Goal: Task Accomplishment & Management: Complete application form

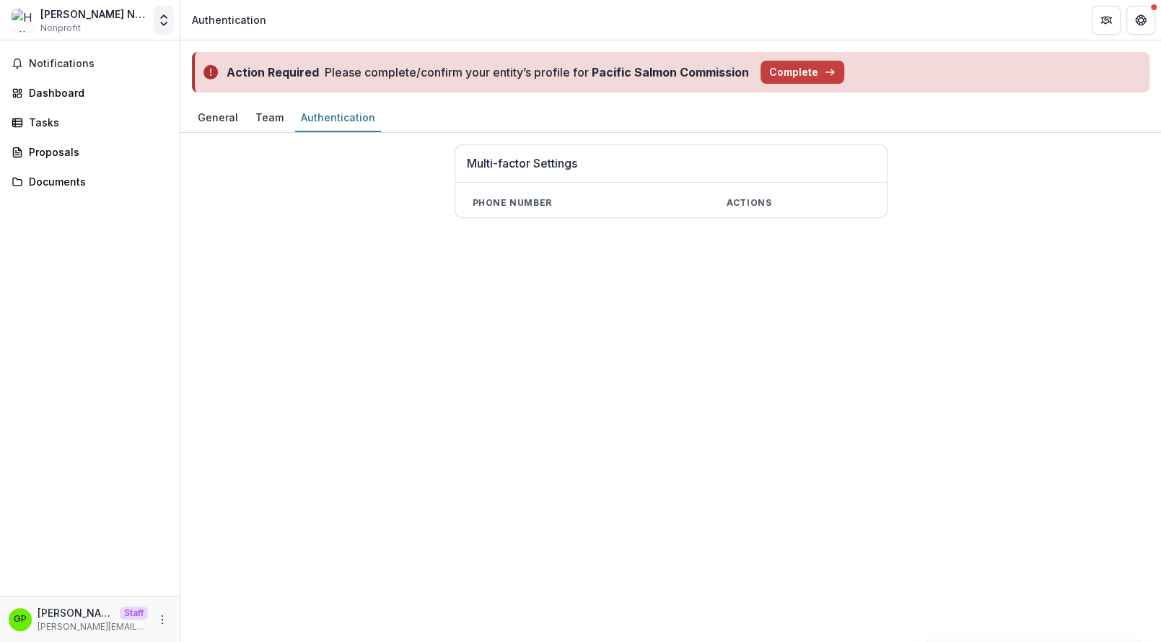
click at [169, 8] on button "Open entity switcher" at bounding box center [164, 20] width 20 height 29
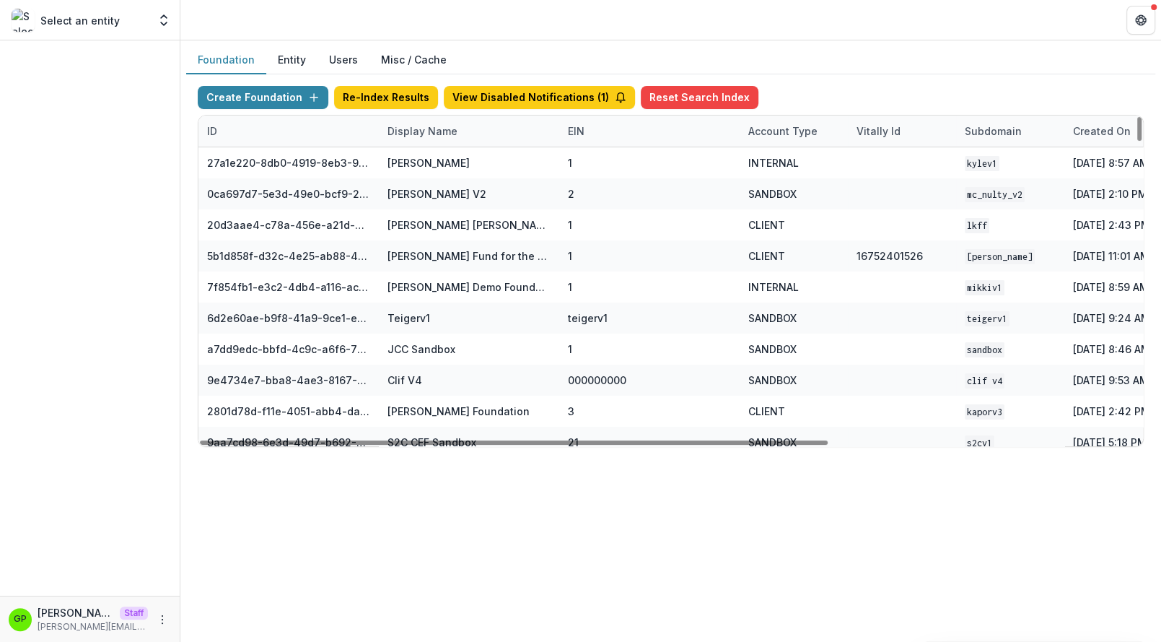
click at [410, 119] on div "Display Name" at bounding box center [469, 130] width 180 height 31
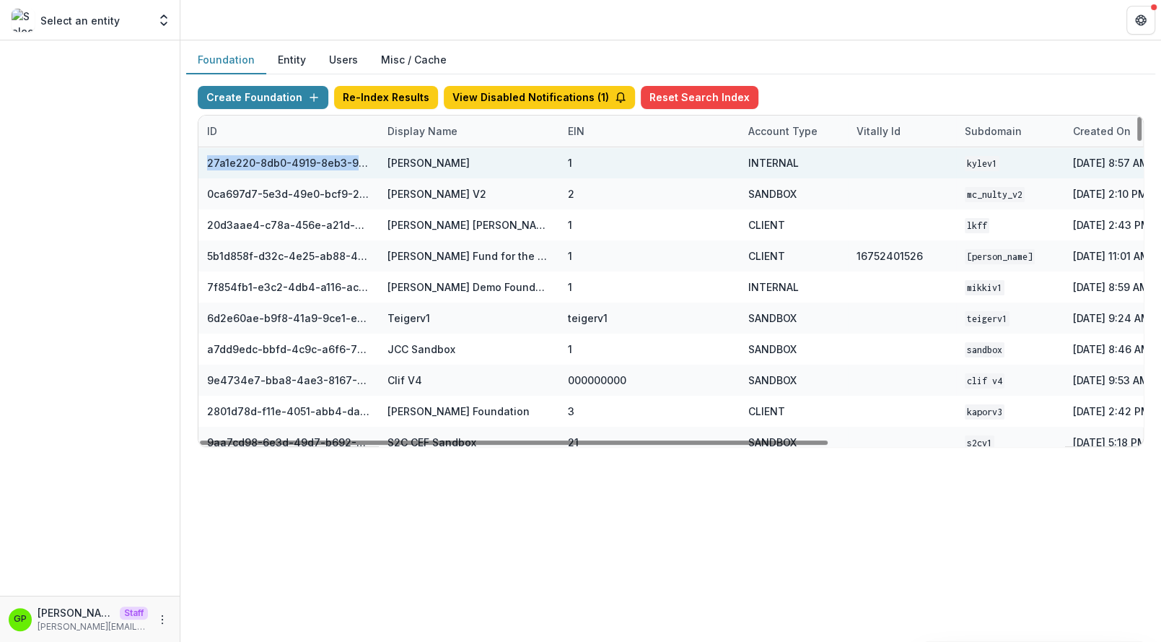
click at [427, 146] on div "ID Display Name EIN Account Type Vitally Id Subdomain Created on Actions Featur…" at bounding box center [670, 280] width 945 height 331
click at [427, 161] on div "Kyle Demo" at bounding box center [429, 162] width 82 height 15
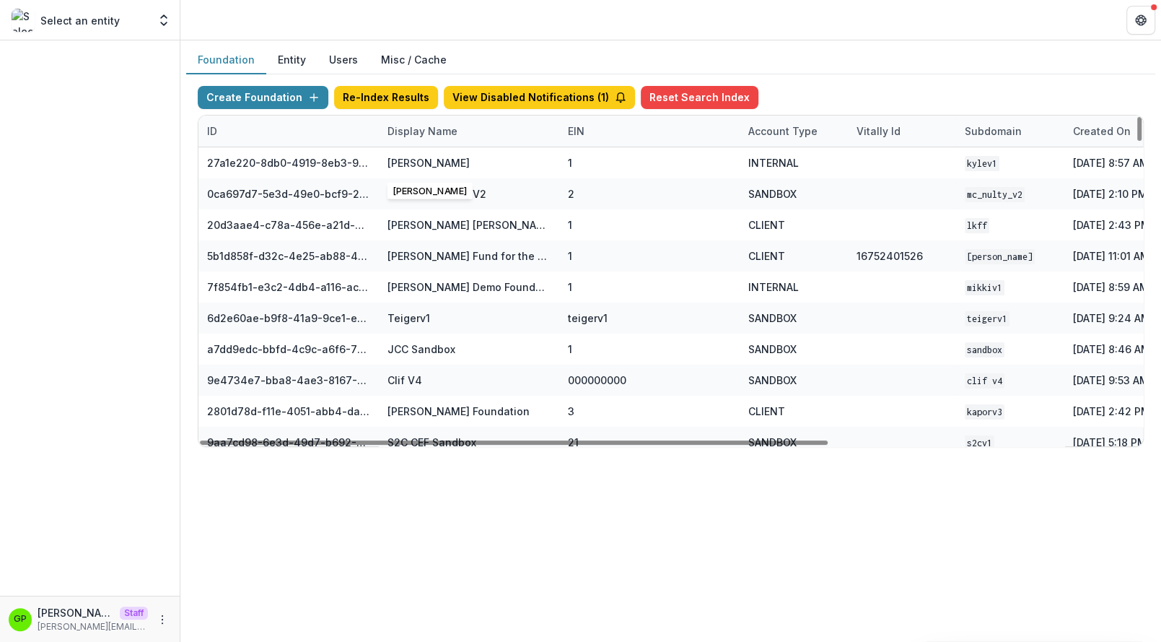
click at [415, 112] on div "Create Foundation Re-Index Results View Disabled Notifications ( 1 ) Reset Sear…" at bounding box center [671, 100] width 946 height 29
click at [412, 139] on div "Display Name" at bounding box center [469, 130] width 180 height 31
click at [418, 170] on input at bounding box center [468, 162] width 173 height 23
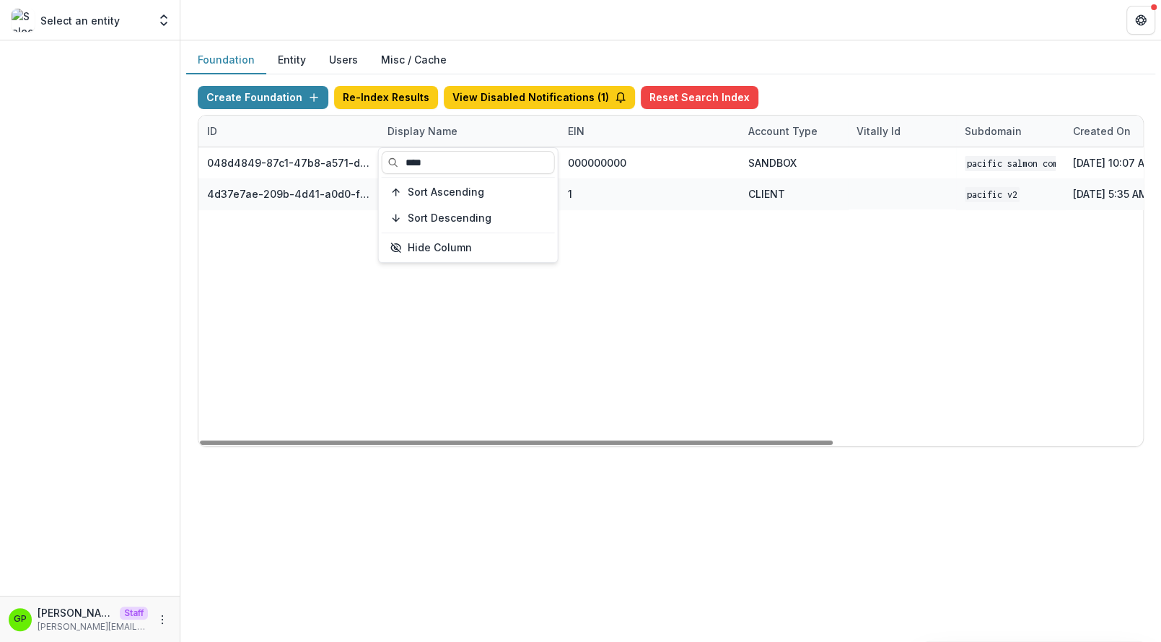
type input "****"
click at [467, 414] on div "048d4849-87c1-47b8-a571-d36adc5d9bb4 Pacific Salmon Commission DEMO 000000000 S…" at bounding box center [901, 296] width 1407 height 299
click at [404, 141] on div "Display Name" at bounding box center [469, 130] width 180 height 31
click at [420, 167] on input "****" at bounding box center [468, 162] width 173 height 23
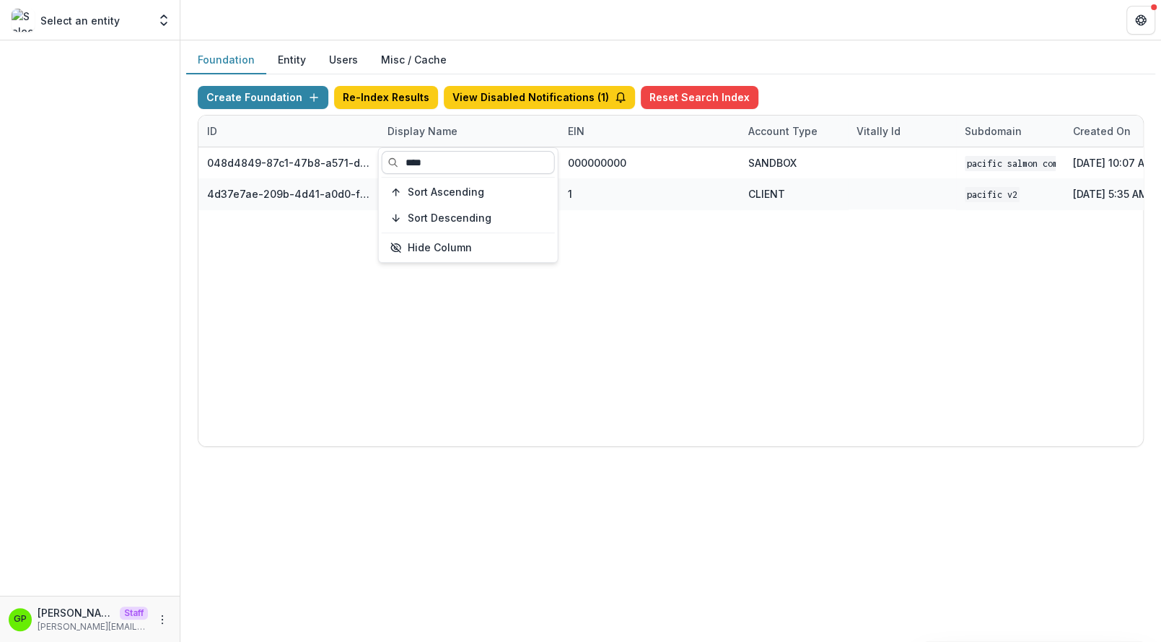
type input "****"
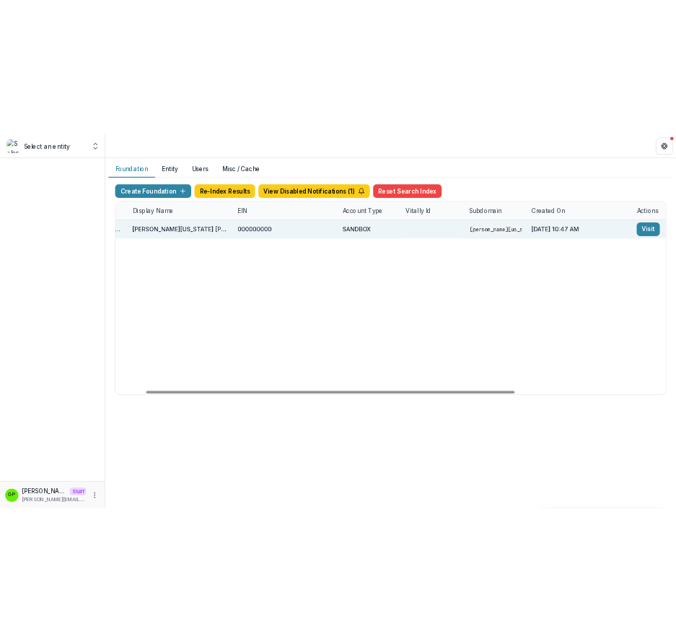
scroll to position [0, 462]
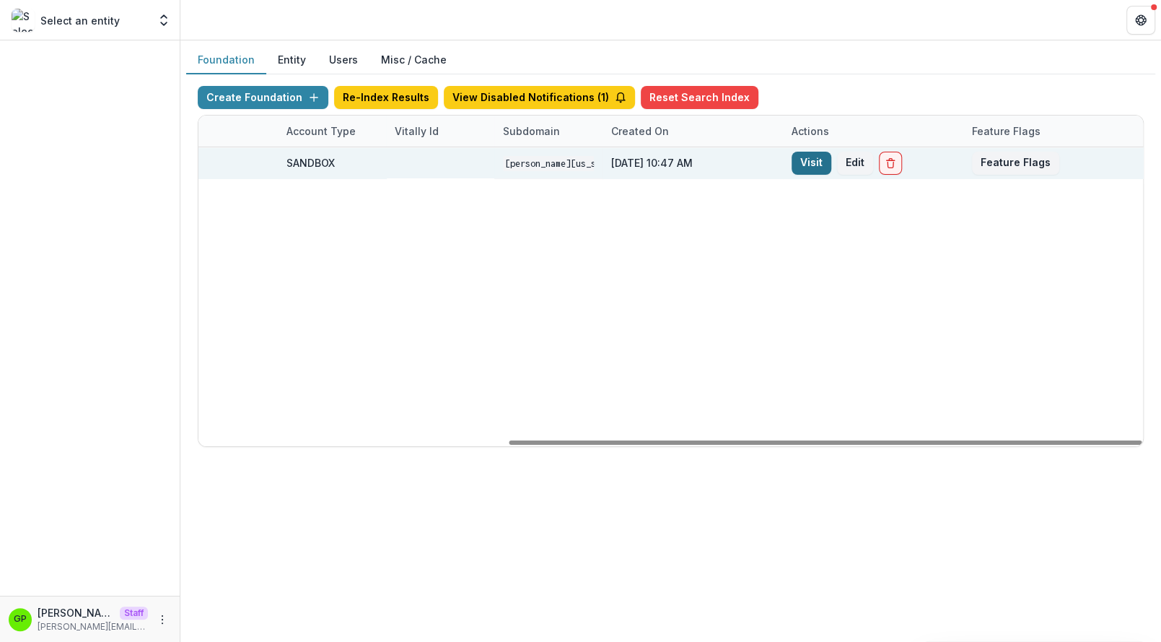
click at [818, 165] on link "Visit" at bounding box center [812, 163] width 40 height 23
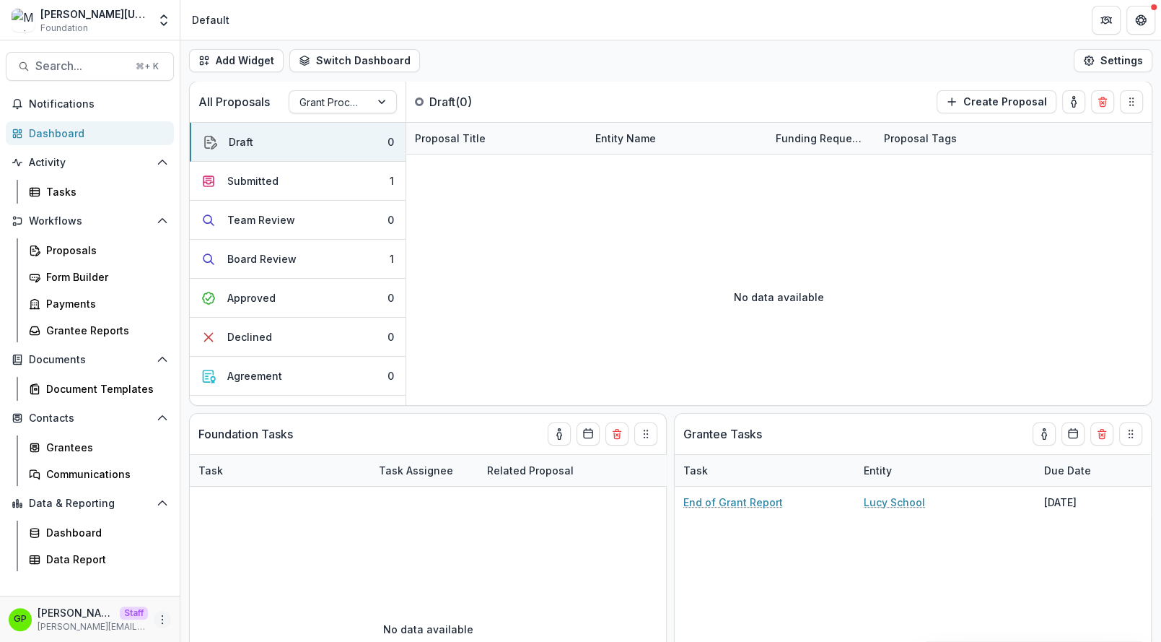
click at [167, 624] on icon "More" at bounding box center [163, 619] width 12 height 12
click at [228, 583] on link "User Settings" at bounding box center [257, 589] width 154 height 24
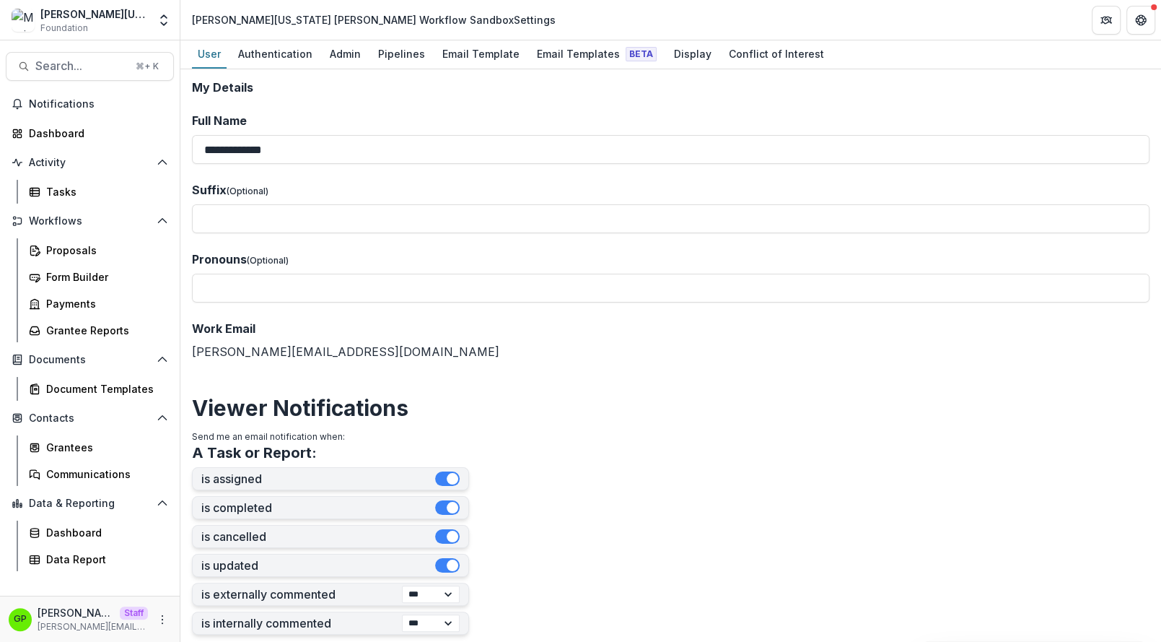
click at [556, 69] on div "**********" at bounding box center [670, 355] width 981 height 572
click at [553, 58] on div "Email Templates Beta" at bounding box center [596, 53] width 131 height 21
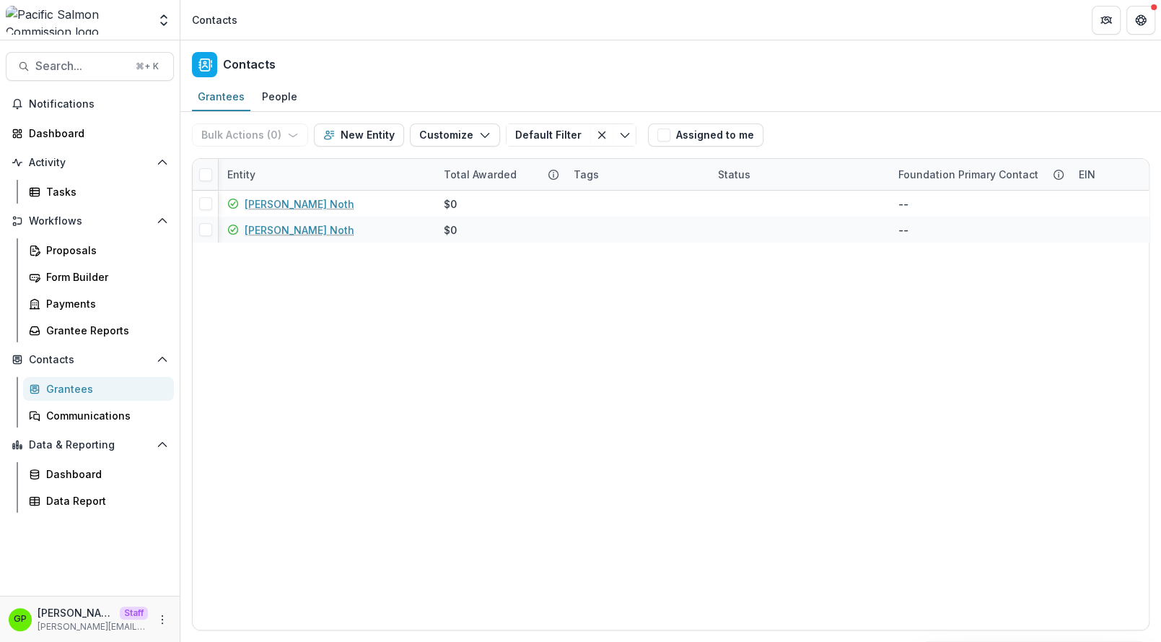
scroll to position [0, 974]
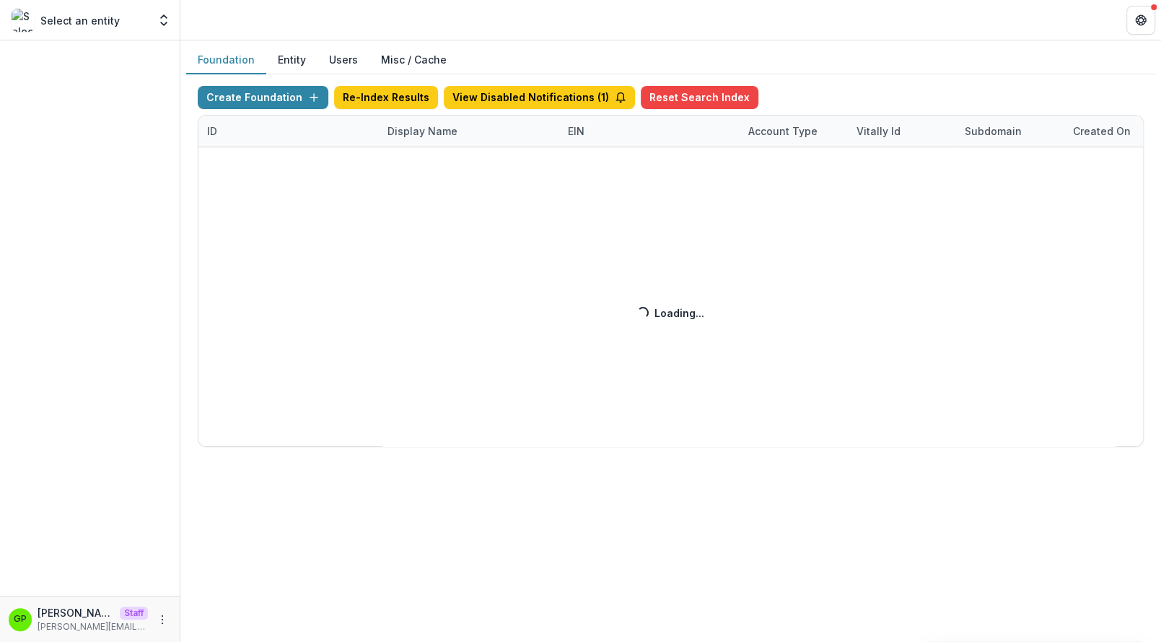
click at [436, 132] on div "Create Foundation Re-Index Results View Disabled Notifications ( 1 ) Reset Sear…" at bounding box center [671, 266] width 946 height 361
click at [412, 130] on div "Display Name" at bounding box center [422, 130] width 87 height 15
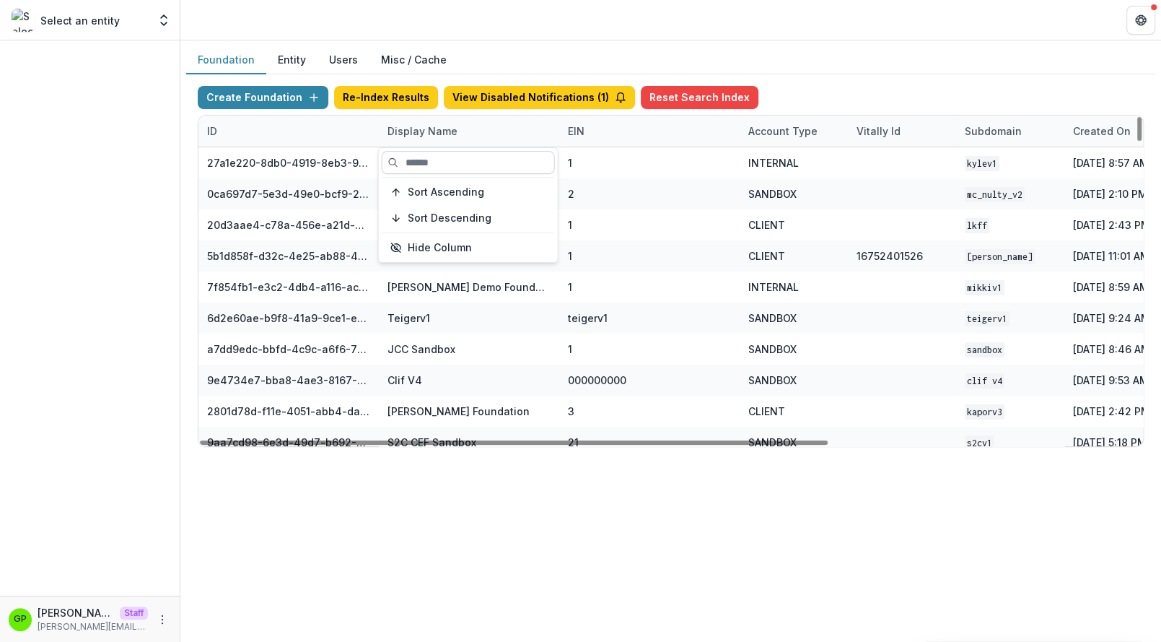
click at [421, 154] on input at bounding box center [468, 162] width 173 height 23
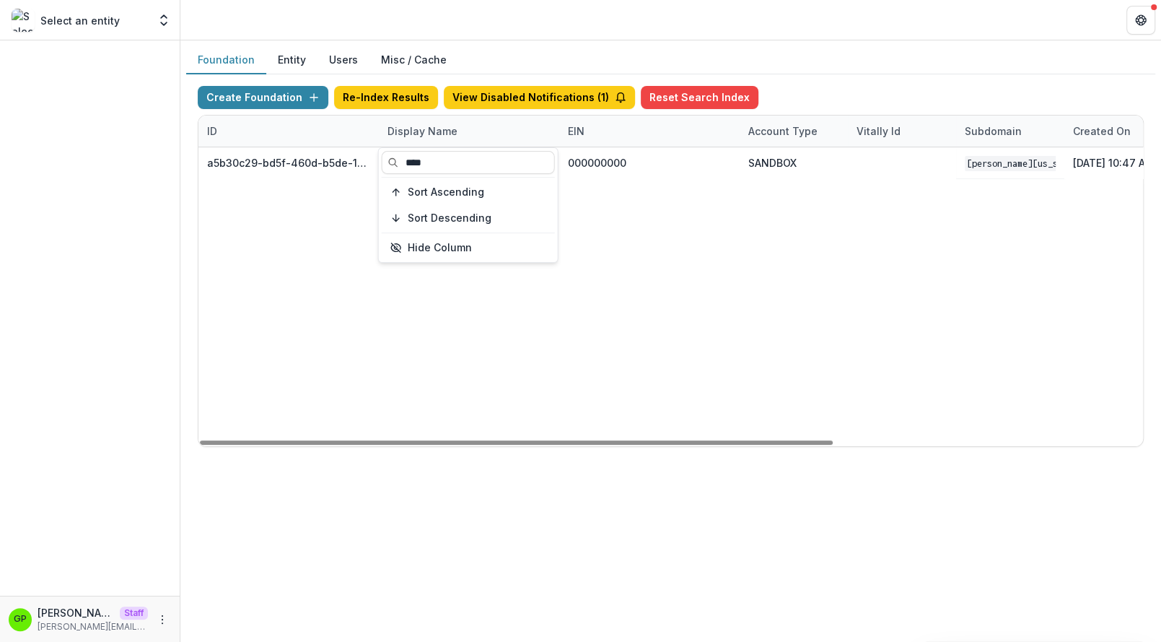
type input "****"
click at [443, 349] on div "a5b30c29-bd5f-460d-b5de-10f91c4c8fbf Mimi Washington Starrett Workflow Sandbox …" at bounding box center [901, 296] width 1407 height 299
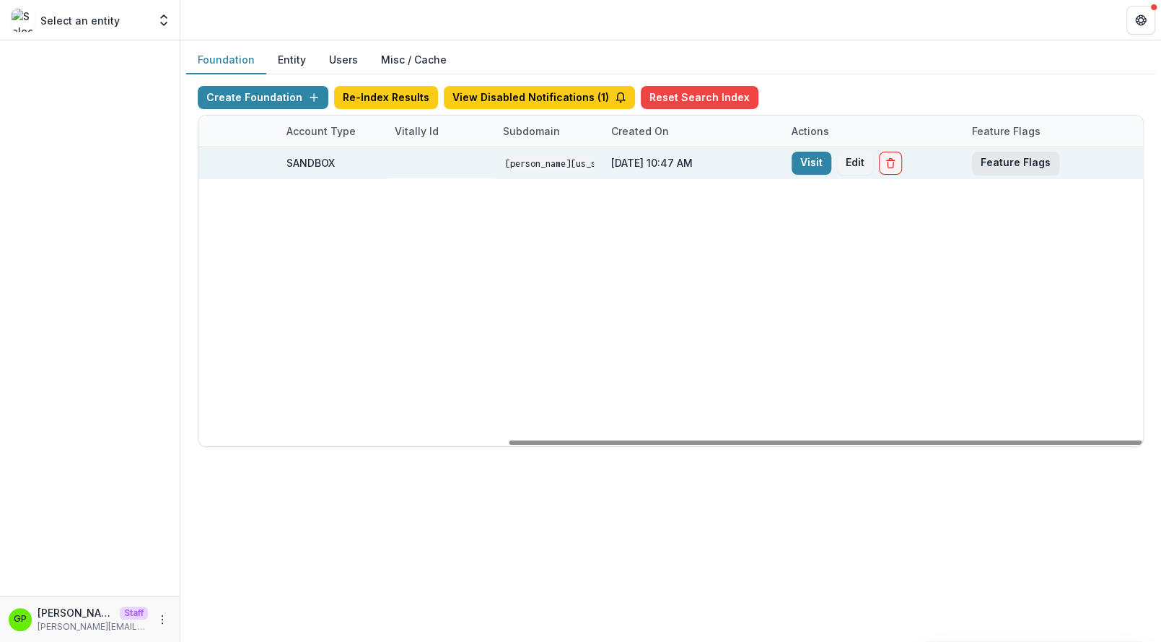
click at [997, 156] on button "Feature Flags" at bounding box center [1015, 163] width 87 height 23
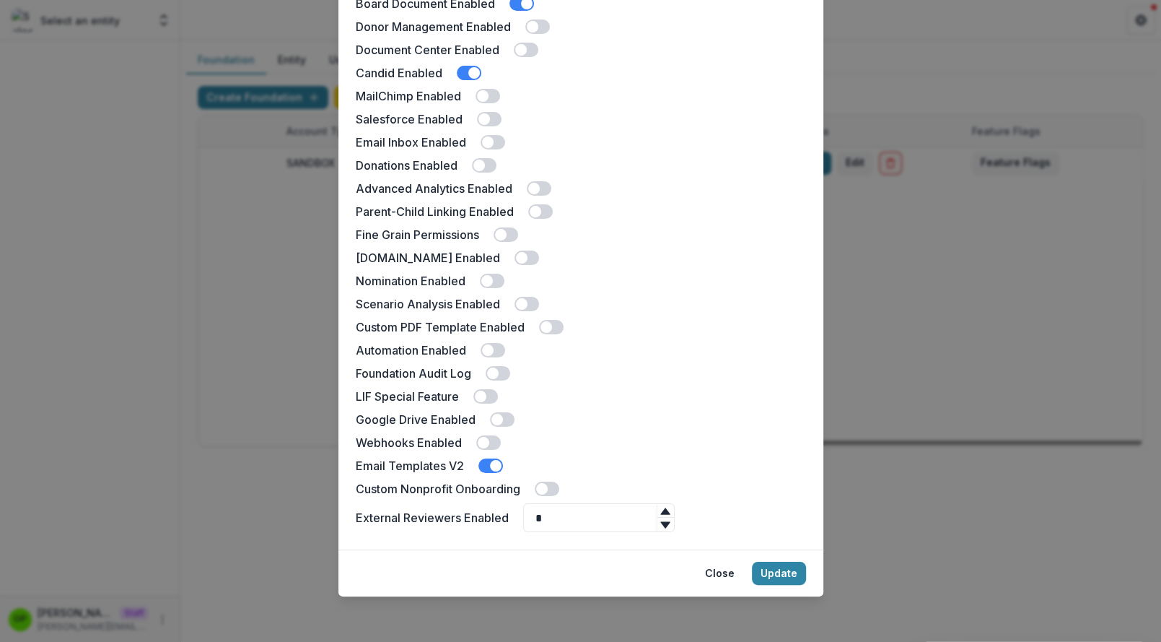
click at [498, 463] on span at bounding box center [496, 466] width 12 height 12
click at [788, 577] on button "Update" at bounding box center [779, 572] width 54 height 23
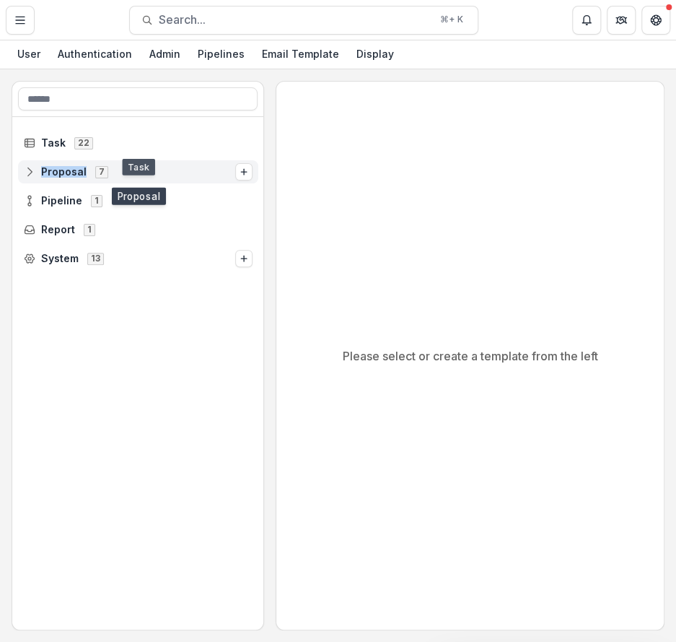
click at [98, 164] on div "Proposal 7" at bounding box center [138, 171] width 240 height 23
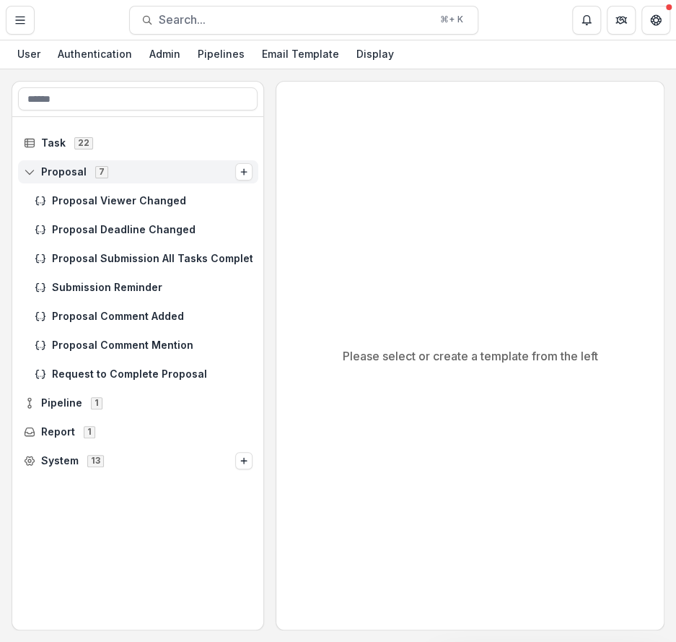
click at [98, 165] on div "7" at bounding box center [101, 171] width 19 height 12
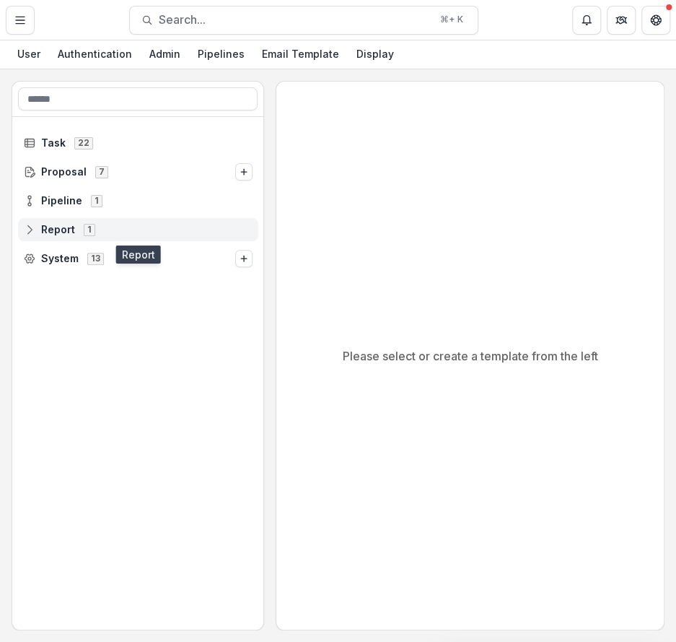
click at [69, 224] on span "Report" at bounding box center [58, 230] width 34 height 12
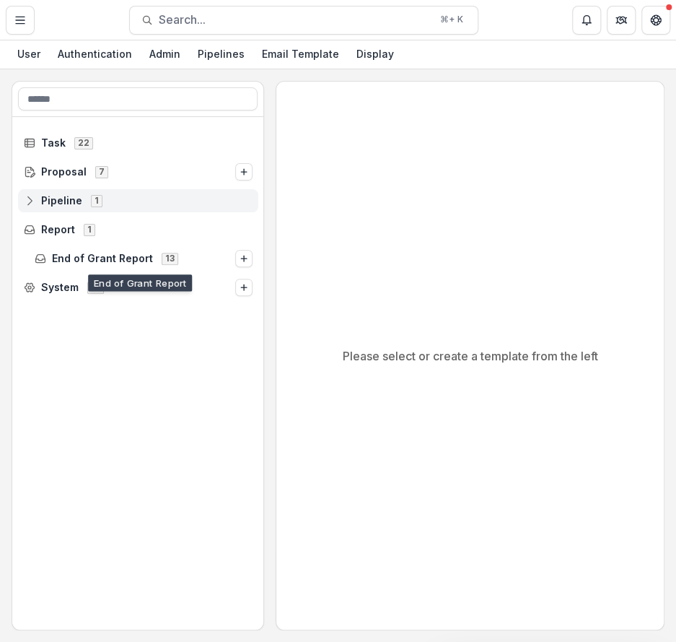
click at [74, 209] on div "Pipeline 1" at bounding box center [138, 200] width 240 height 23
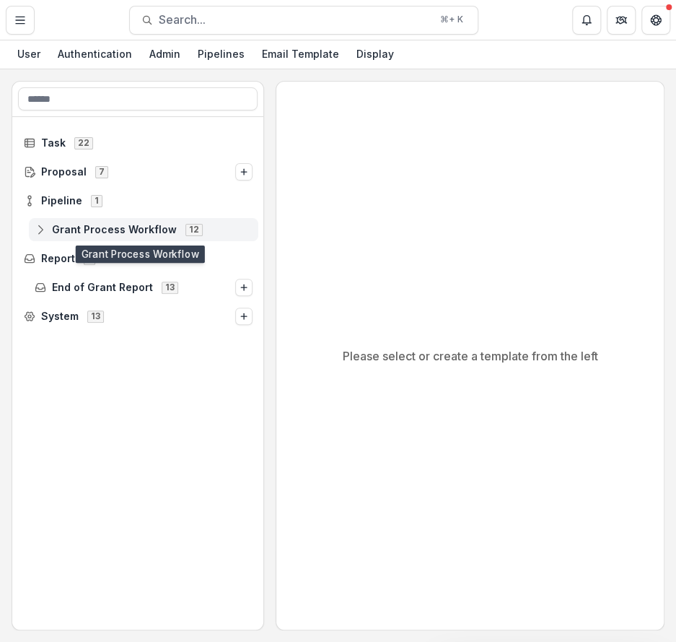
click at [84, 231] on span "Grant Process Workflow" at bounding box center [114, 230] width 125 height 12
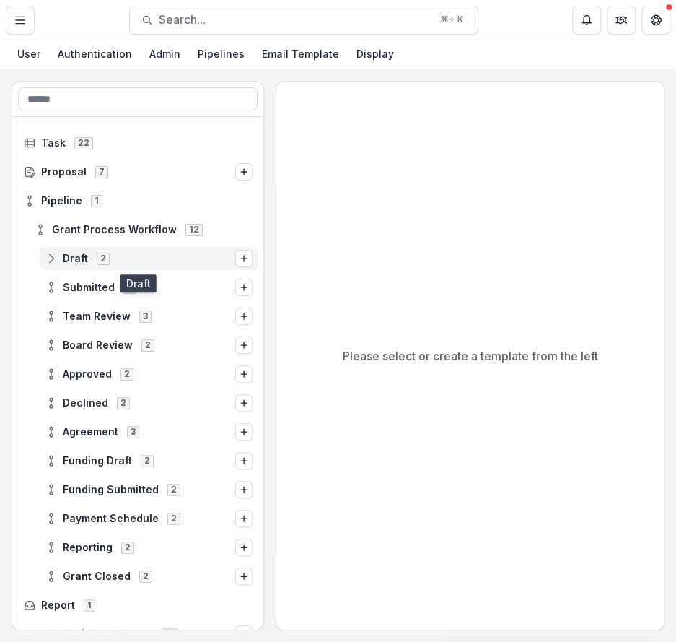
click at [106, 260] on span "2" at bounding box center [103, 259] width 13 height 12
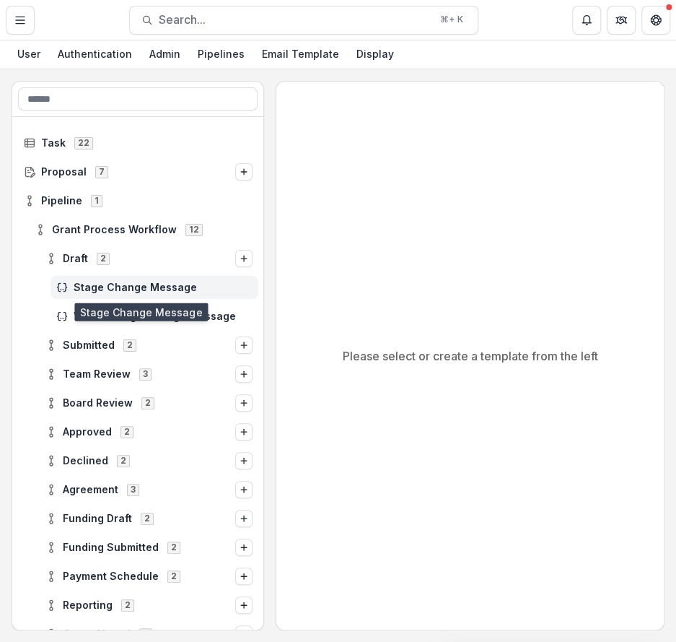
click at [110, 287] on span "Stage Change Message" at bounding box center [163, 287] width 179 height 12
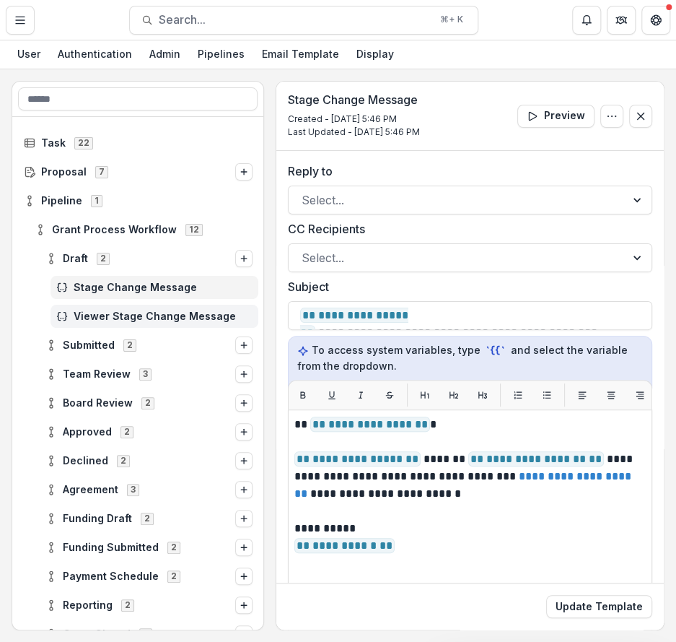
click at [113, 308] on div "Viewer Stage Change Message" at bounding box center [155, 316] width 208 height 23
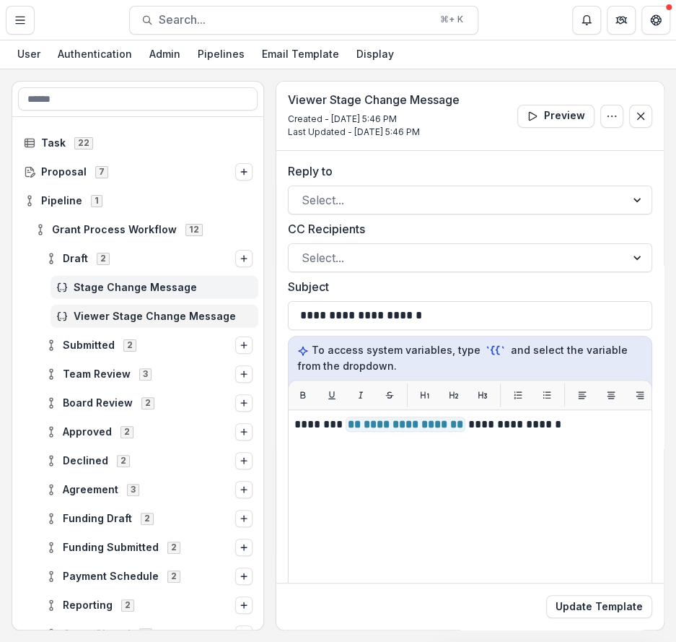
click at [113, 276] on div "Stage Change Message" at bounding box center [155, 287] width 208 height 23
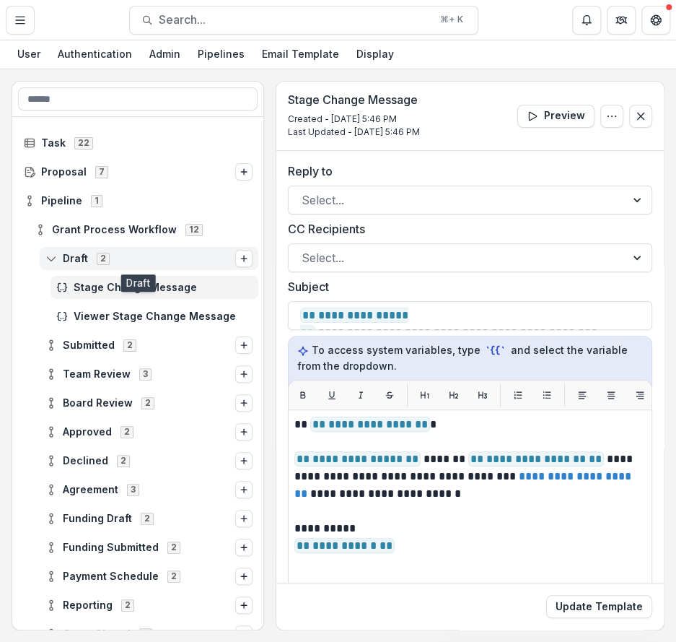
click at [105, 247] on div "Draft 2" at bounding box center [149, 258] width 219 height 23
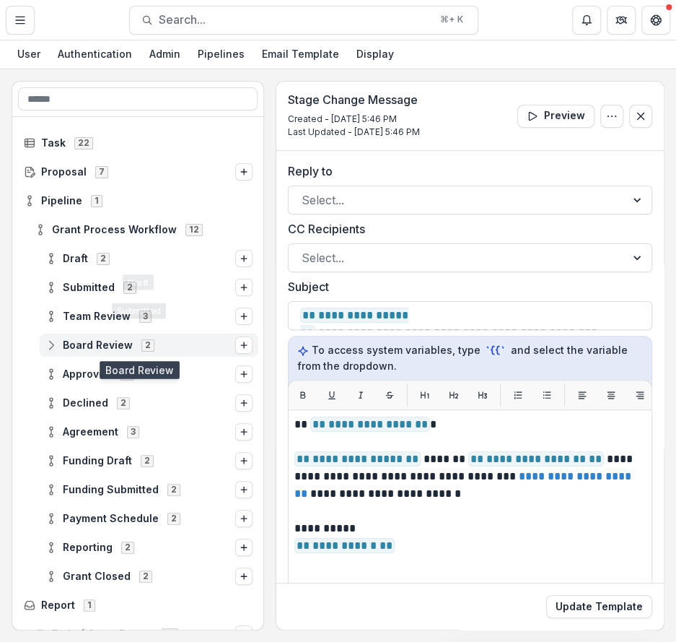
click at [96, 336] on div "Board Review 2" at bounding box center [149, 344] width 219 height 23
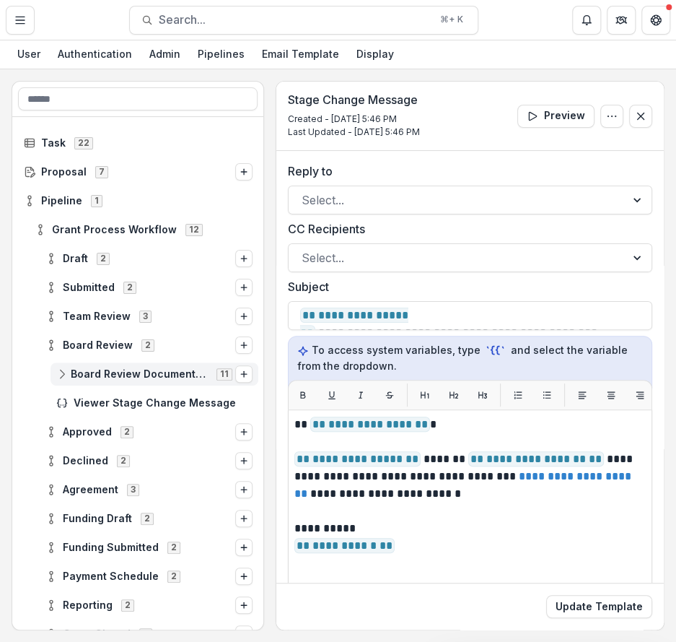
click at [106, 376] on span "Board Review Document Generation" at bounding box center [139, 374] width 137 height 12
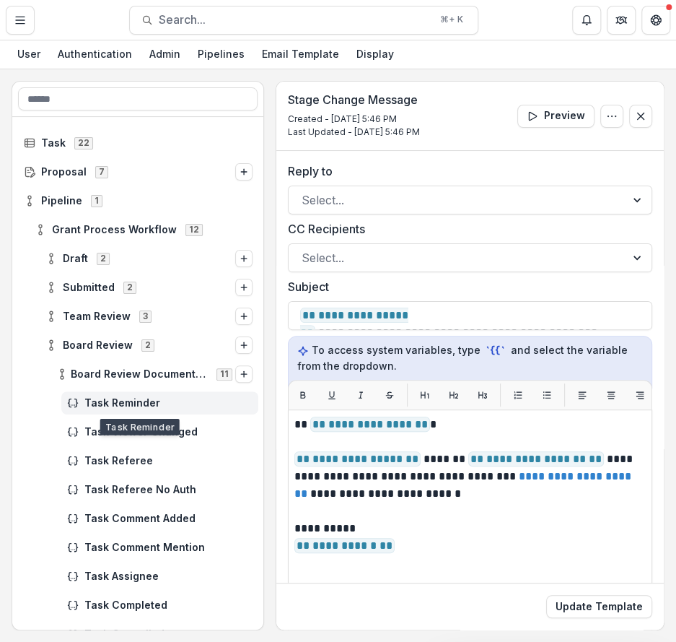
click at [106, 398] on span "Task Reminder" at bounding box center [168, 403] width 168 height 12
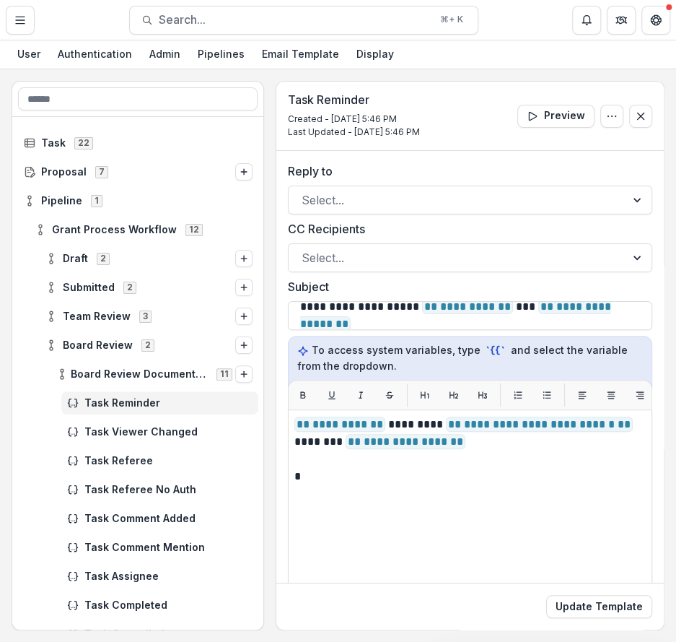
click at [108, 414] on div "Task Reminder" at bounding box center [138, 402] width 252 height 29
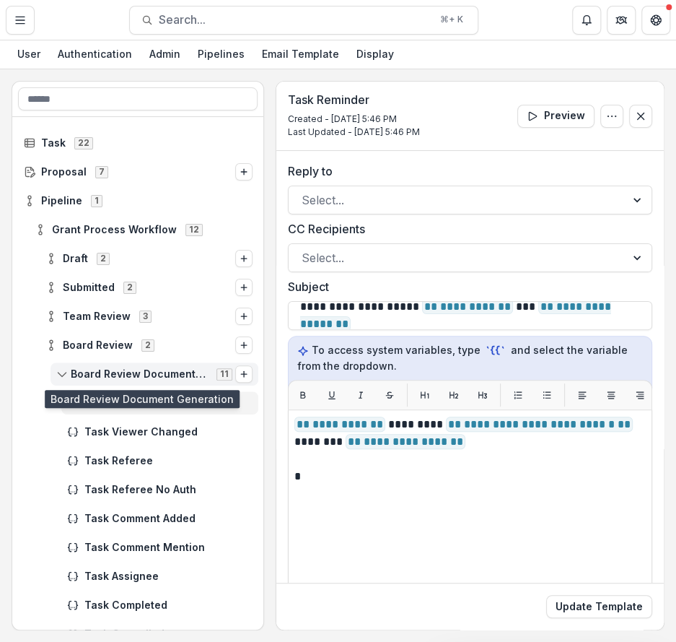
click at [108, 370] on span "Board Review Document Generation" at bounding box center [139, 374] width 137 height 12
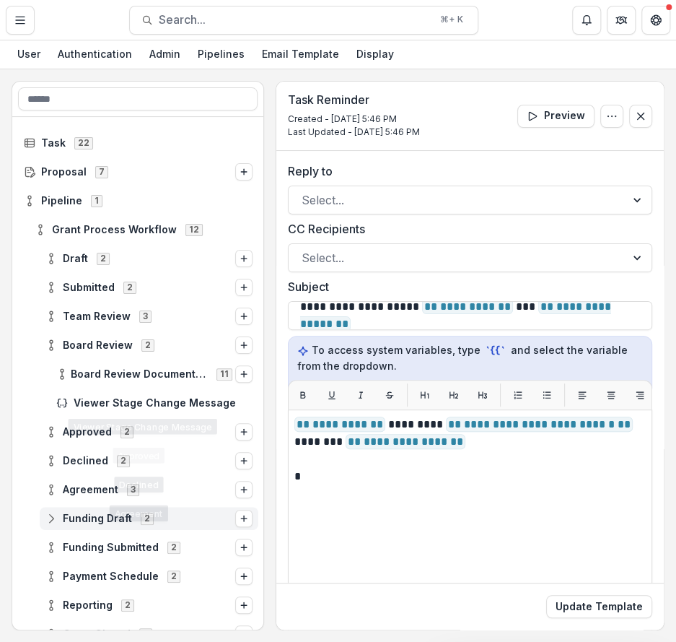
scroll to position [103, 0]
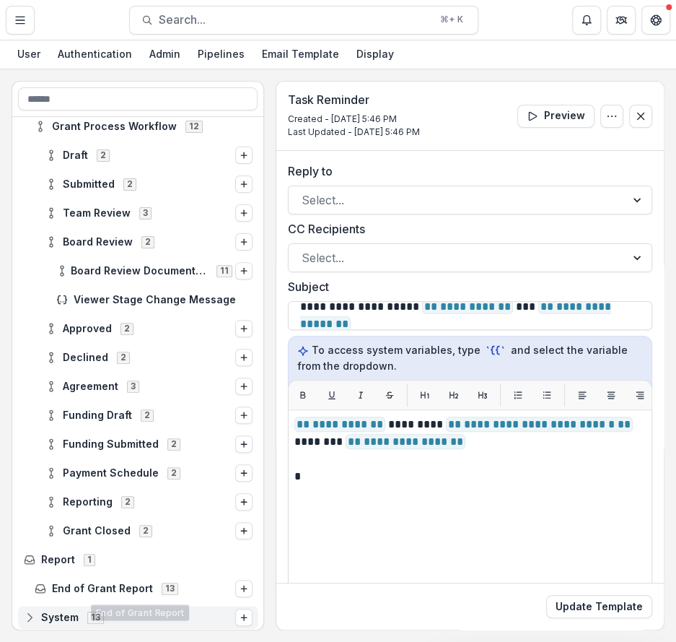
click at [92, 617] on span "13" at bounding box center [95, 617] width 17 height 12
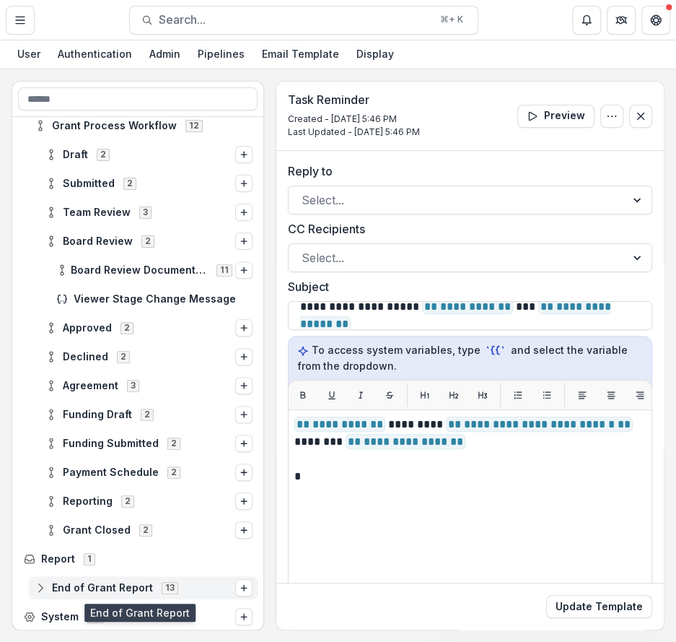
click at [92, 576] on div "End of Grant Report 13" at bounding box center [144, 587] width 230 height 23
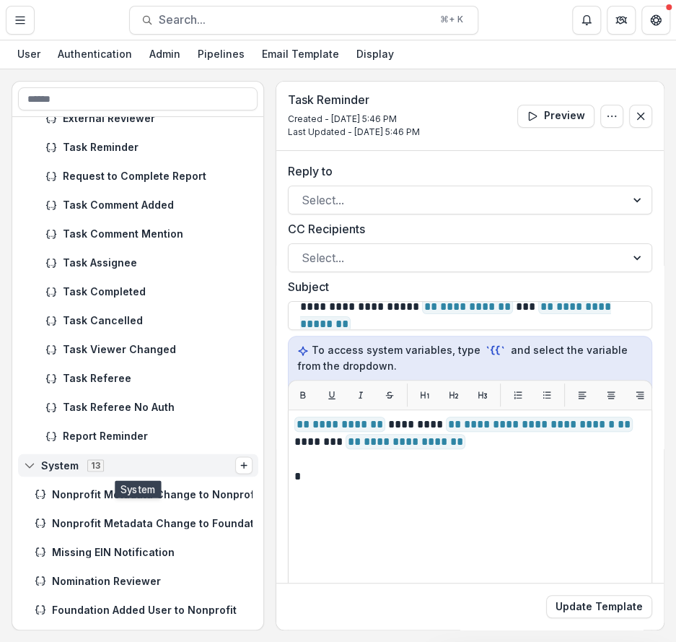
click at [89, 472] on div "System 13" at bounding box center [138, 464] width 240 height 23
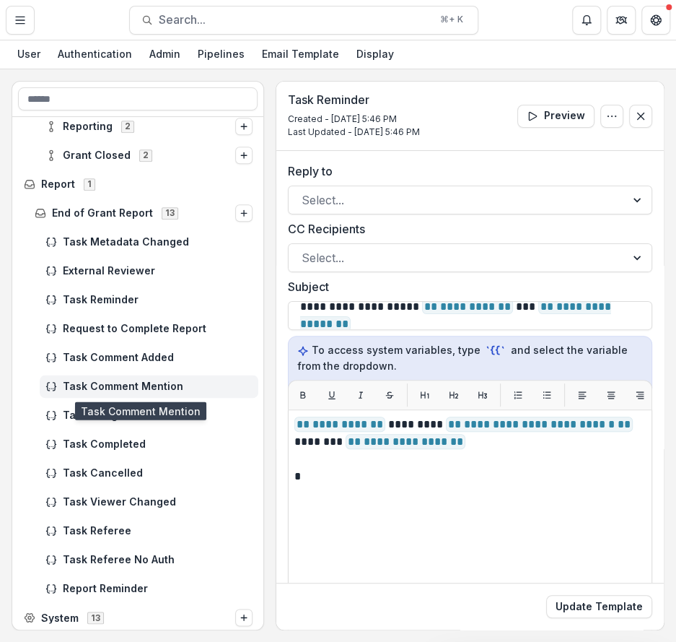
click at [82, 385] on span "Task Comment Mention" at bounding box center [158, 386] width 190 height 12
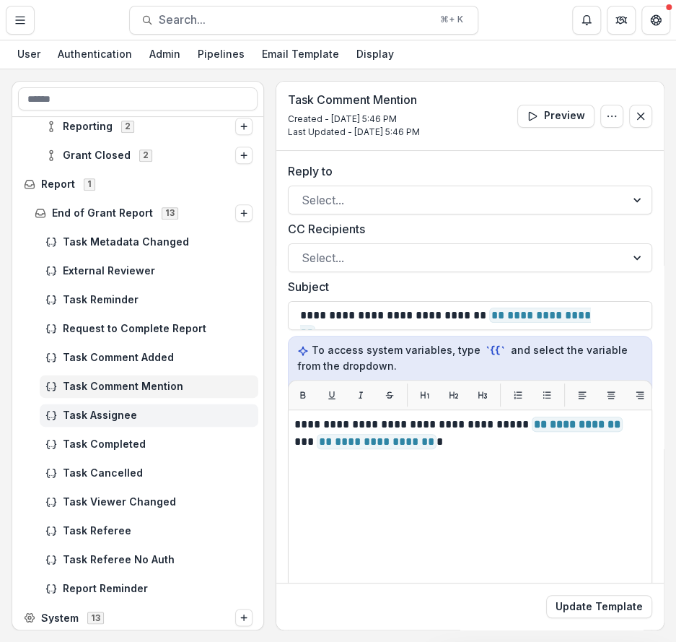
click at [84, 413] on span "Task Assignee" at bounding box center [158, 415] width 190 height 12
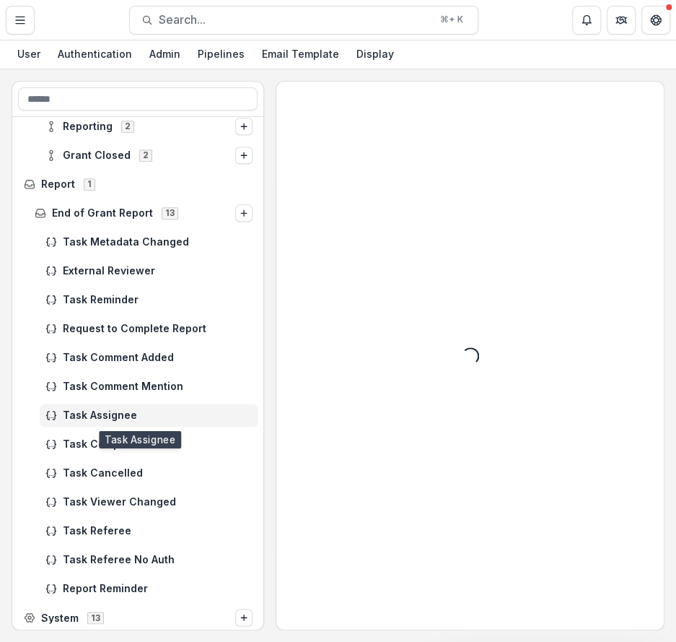
click at [84, 457] on div "Task Completed" at bounding box center [138, 443] width 252 height 29
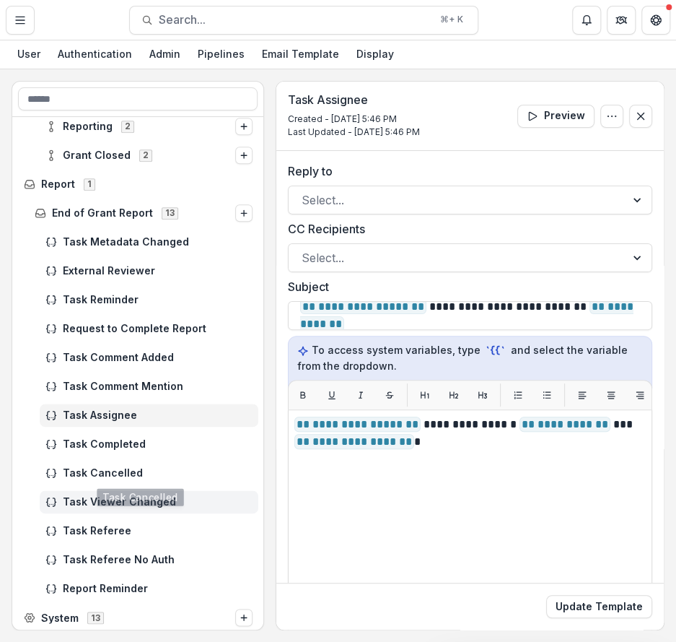
click at [89, 498] on span "Task Viewer Changed" at bounding box center [158, 502] width 190 height 12
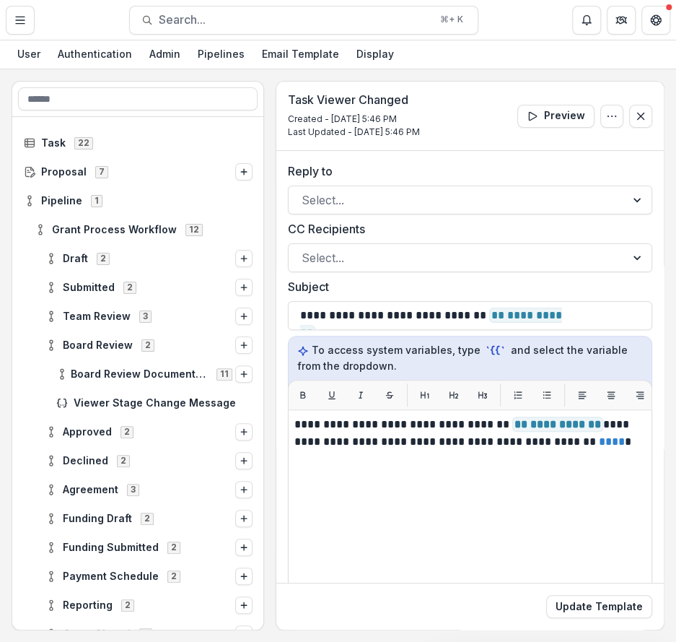
click at [30, 5] on header "Mimi Washington Starrett Workflow Sandbox Settings Search... ⌘ + K" at bounding box center [338, 20] width 676 height 40
click at [30, 9] on button "Toggle Menu" at bounding box center [20, 20] width 29 height 29
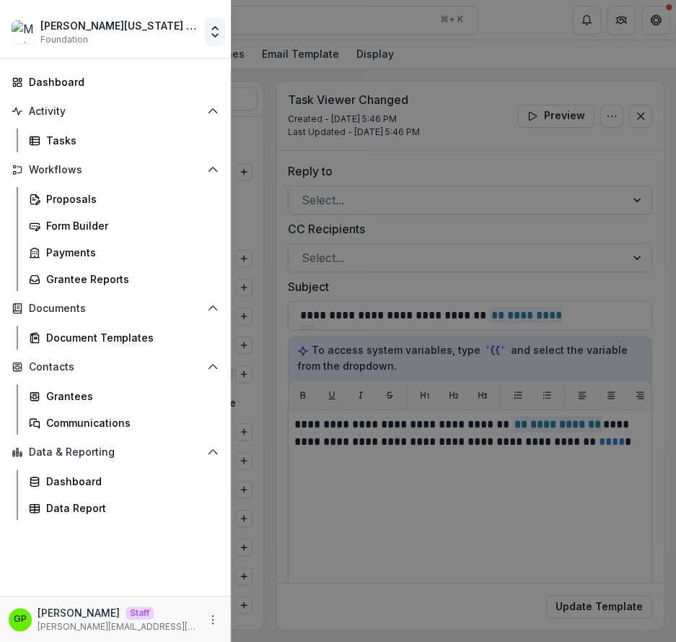
click at [219, 28] on icon "Open entity switcher" at bounding box center [215, 32] width 14 height 14
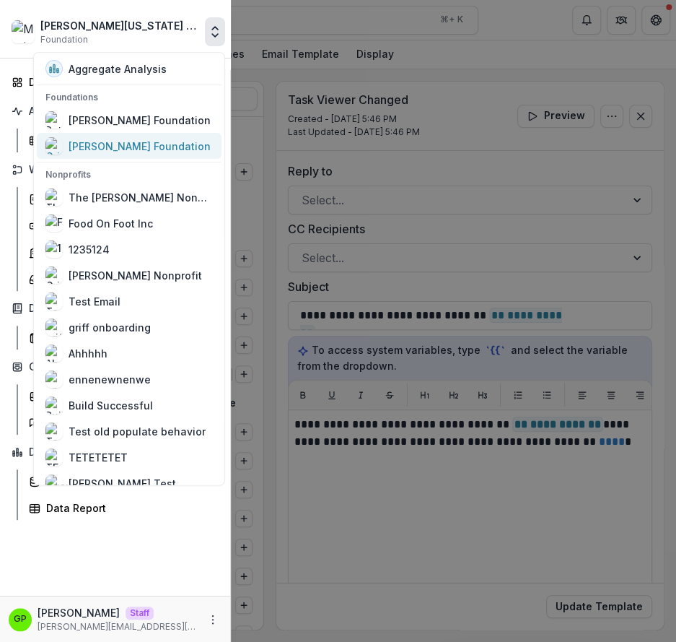
click at [132, 149] on div "[PERSON_NAME] Foundation" at bounding box center [140, 146] width 142 height 15
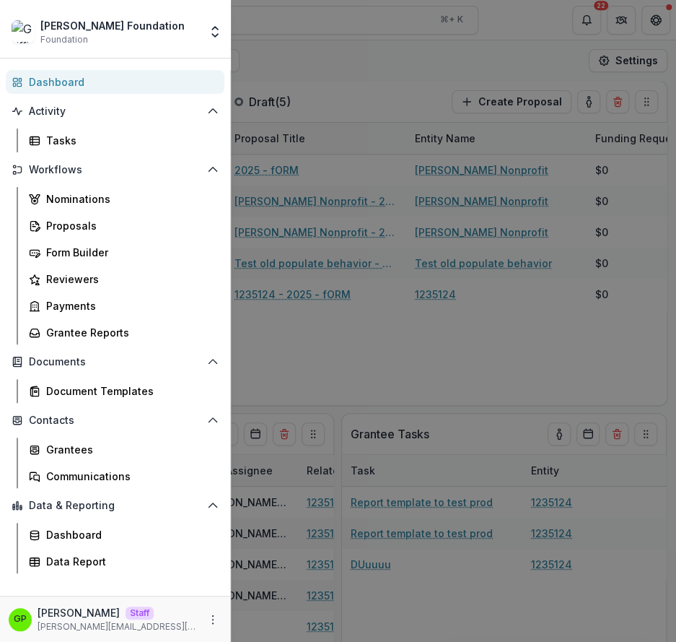
click at [360, 198] on div "Griffin Foundation Foundation Aggregate Analysis Foundations Ruthwick Foundatio…" at bounding box center [338, 321] width 676 height 642
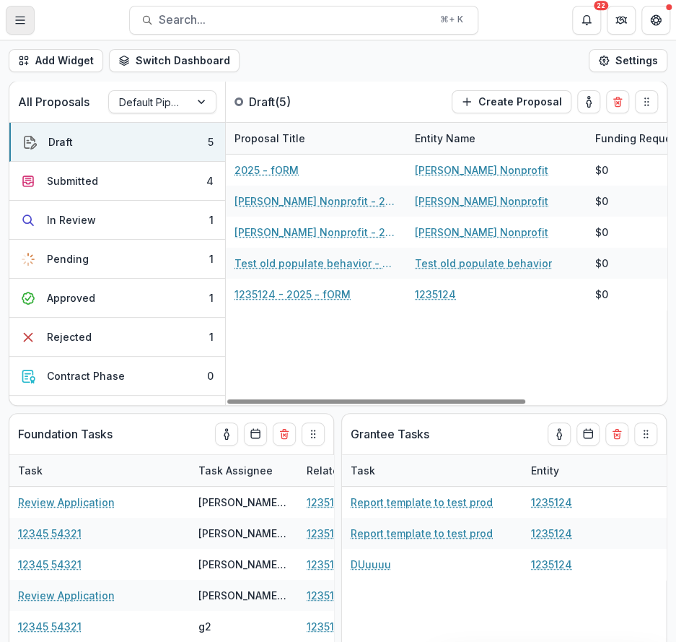
click at [25, 25] on icon "Toggle Menu" at bounding box center [20, 20] width 12 height 12
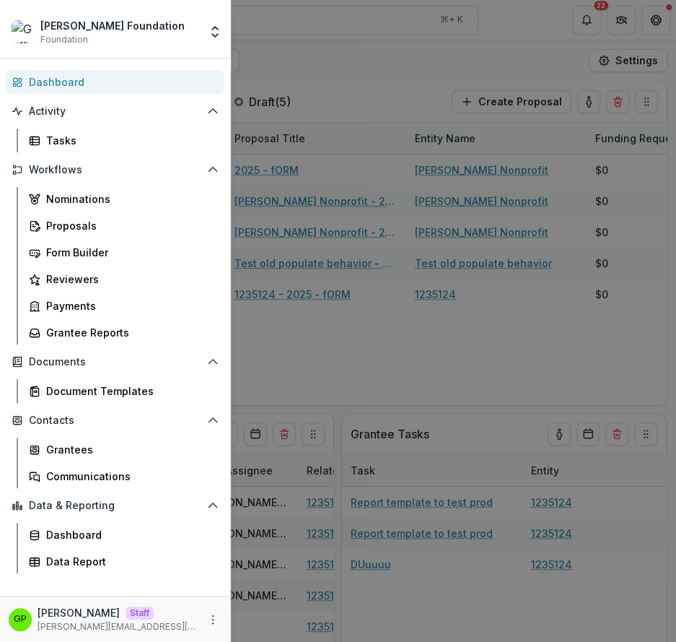
click at [213, 604] on div "Gp Griffin perry Staff griffin@trytemelio.com" at bounding box center [115, 618] width 230 height 46
click at [213, 613] on button "More" at bounding box center [212, 619] width 17 height 17
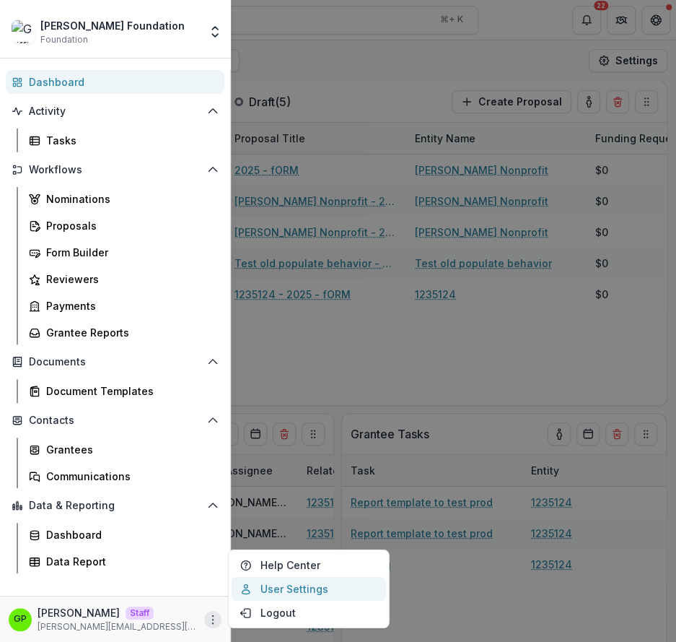
click at [272, 592] on link "User Settings" at bounding box center [309, 589] width 154 height 24
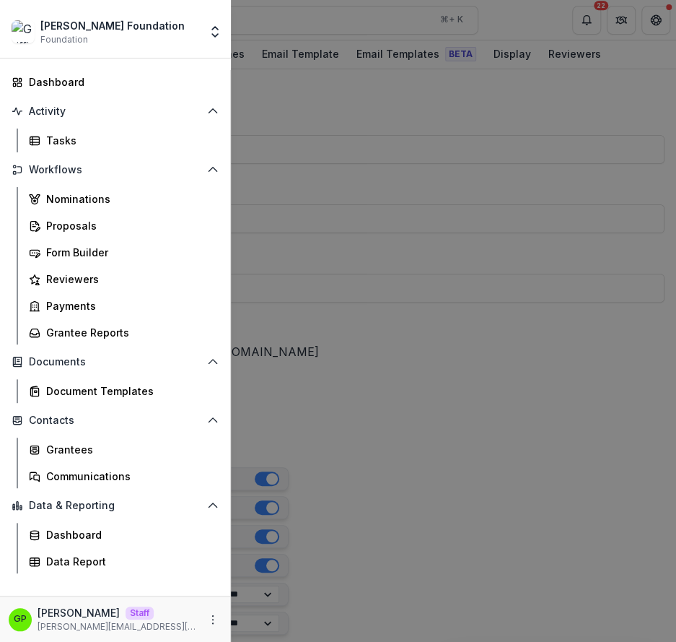
click at [438, 344] on div "Griffin Foundation Foundation Aggregate Analysis Foundations Ruthwick Foundatio…" at bounding box center [338, 321] width 676 height 642
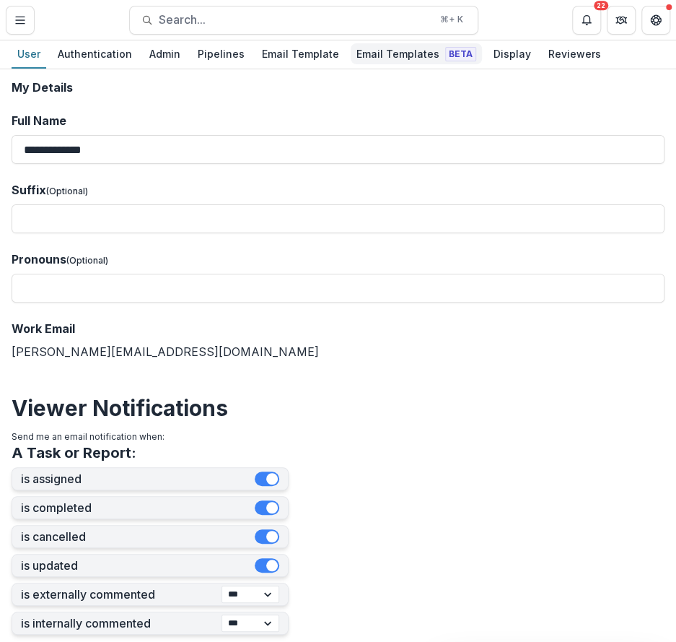
click at [398, 50] on div "Email Templates Beta" at bounding box center [416, 53] width 131 height 21
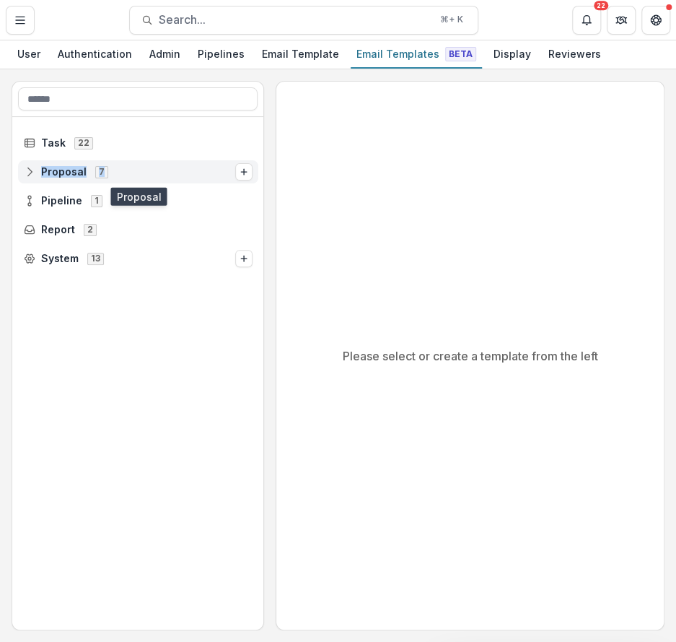
click at [164, 169] on span "Proposal 7" at bounding box center [129, 171] width 211 height 12
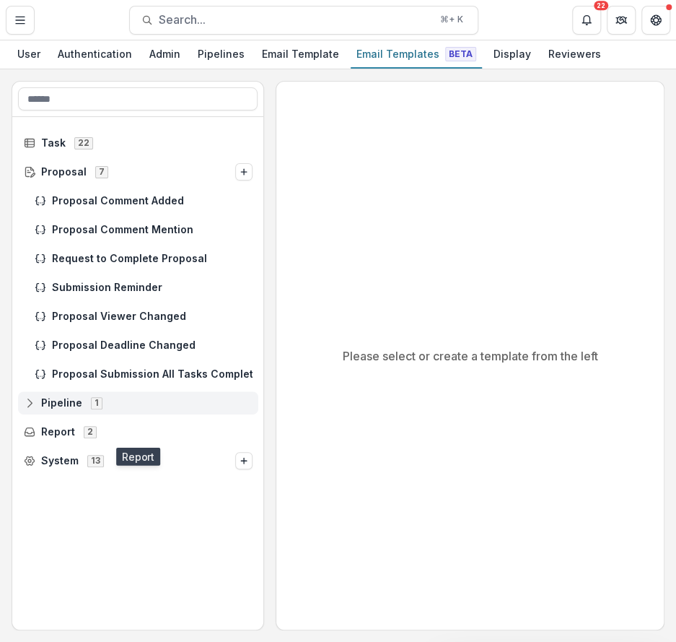
click at [109, 407] on span "Pipeline 1" at bounding box center [138, 402] width 229 height 12
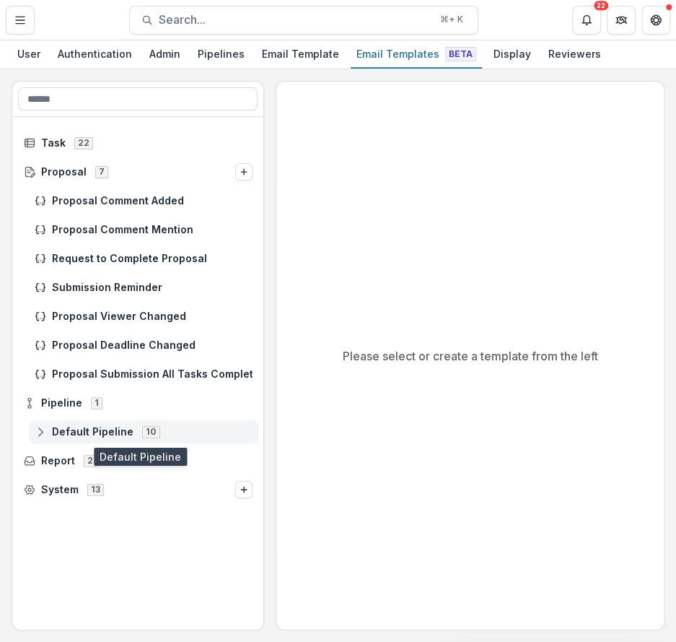
click at [105, 423] on div "Default Pipeline 10" at bounding box center [144, 431] width 230 height 23
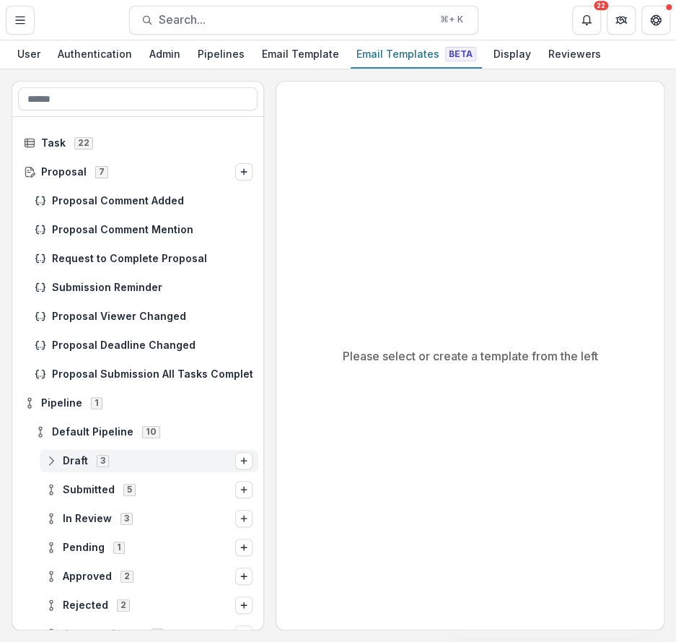
click at [104, 465] on span "3" at bounding box center [103, 461] width 12 height 12
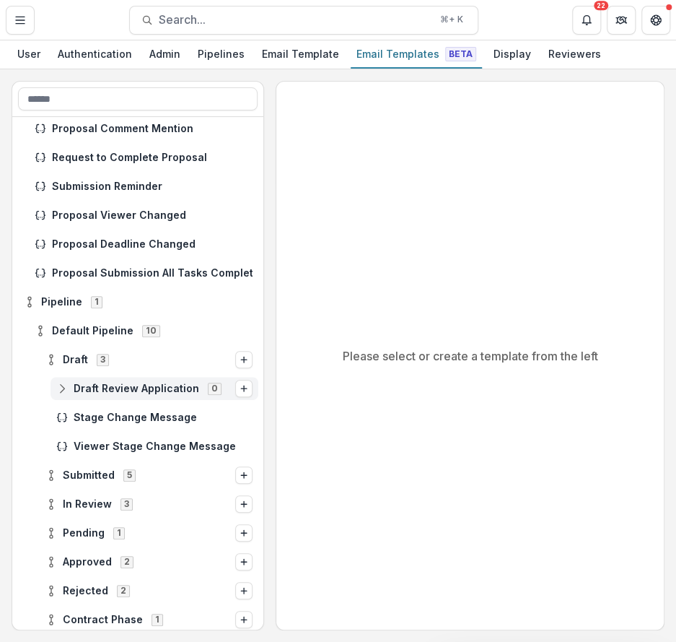
scroll to position [124, 0]
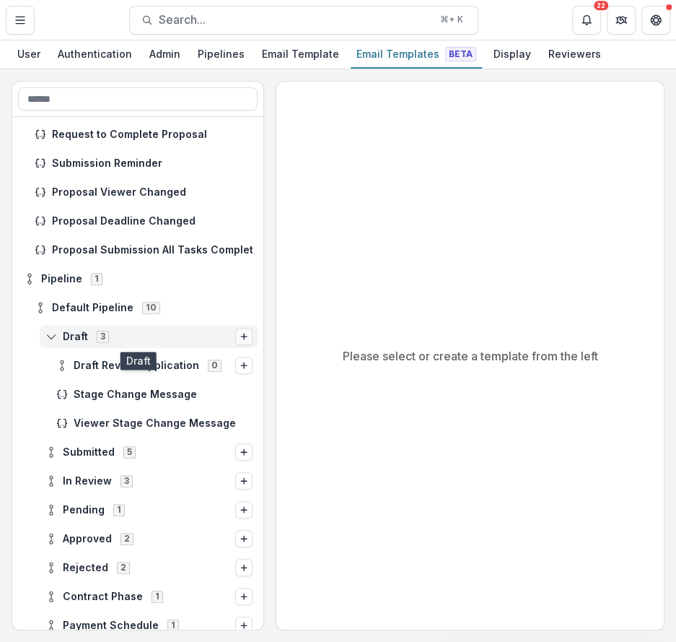
click at [243, 334] on icon "Options" at bounding box center [244, 336] width 9 height 9
click at [214, 359] on button "Stage Change Message" at bounding box center [170, 364] width 157 height 21
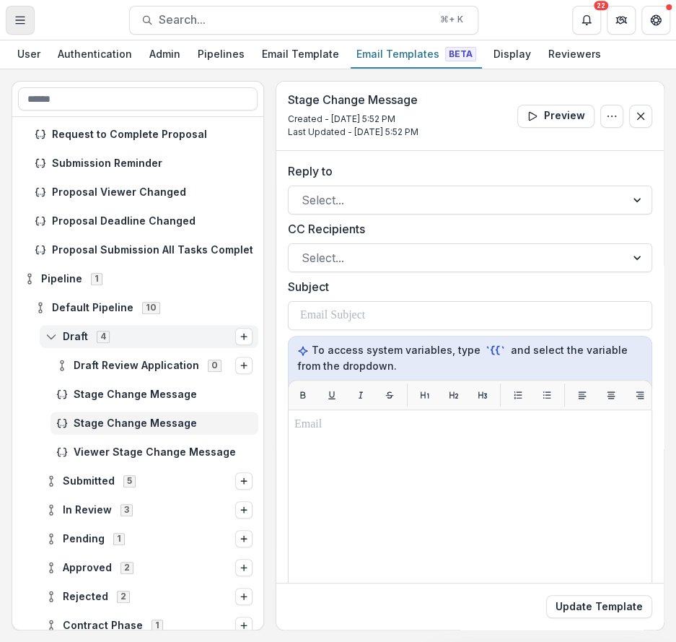
click at [30, 20] on button "Toggle Menu" at bounding box center [20, 20] width 29 height 29
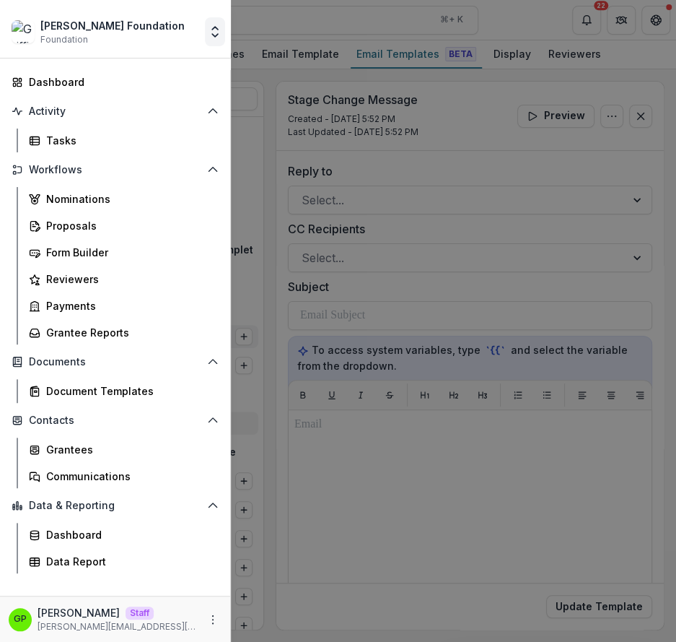
click at [211, 31] on icon "Open entity switcher" at bounding box center [215, 32] width 14 height 14
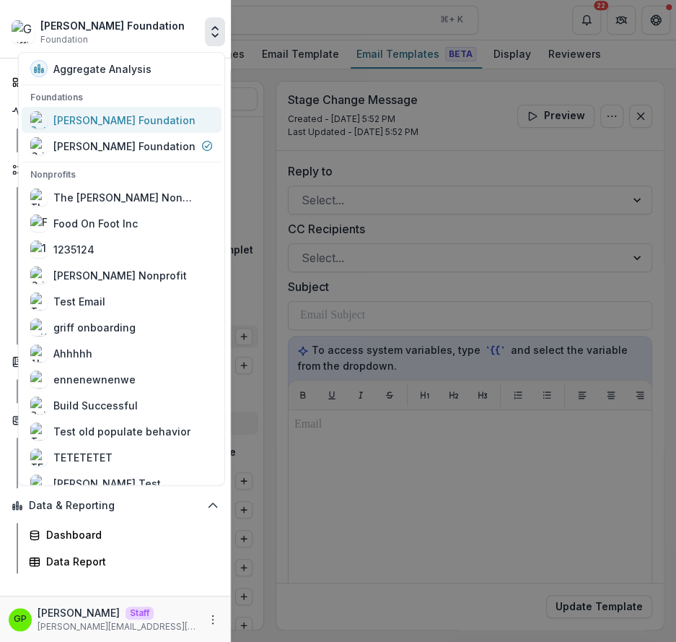
click at [100, 121] on div "[PERSON_NAME] Foundation" at bounding box center [124, 120] width 142 height 15
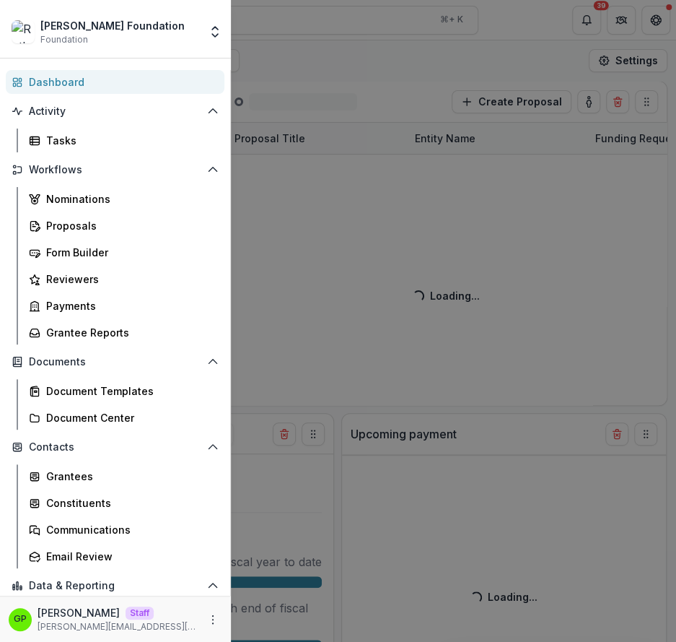
select select "******"
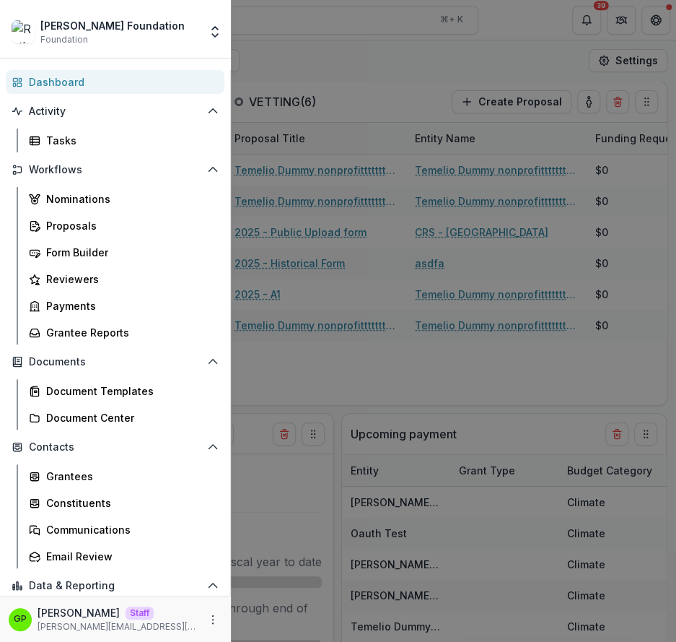
click at [402, 81] on div "Ruthwick Foundation Foundation Aggregate Analysis Foundations Ruthwick Foundati…" at bounding box center [338, 321] width 676 height 642
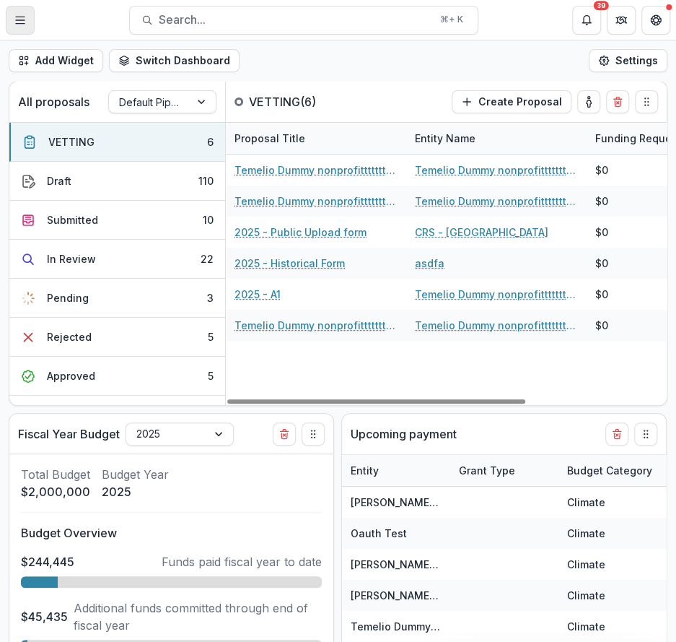
click at [18, 22] on icon "Toggle Menu" at bounding box center [20, 20] width 12 height 12
select select "******"
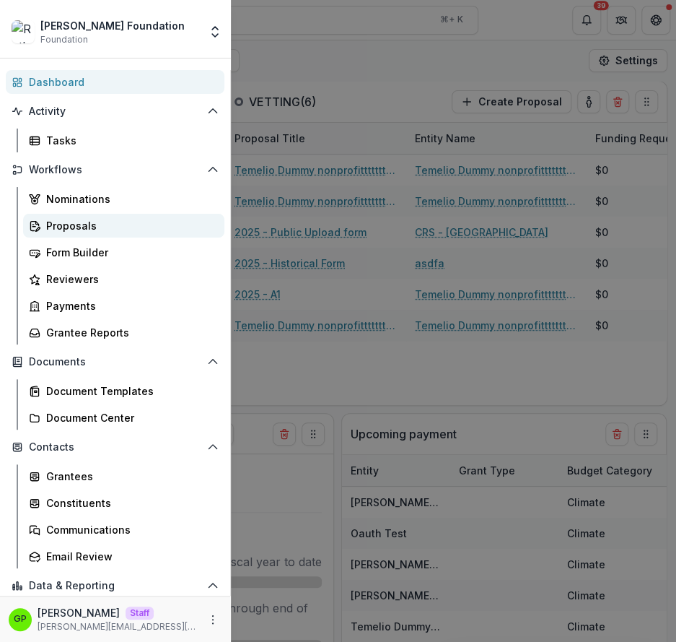
click at [77, 227] on div "Proposals" at bounding box center [129, 225] width 167 height 15
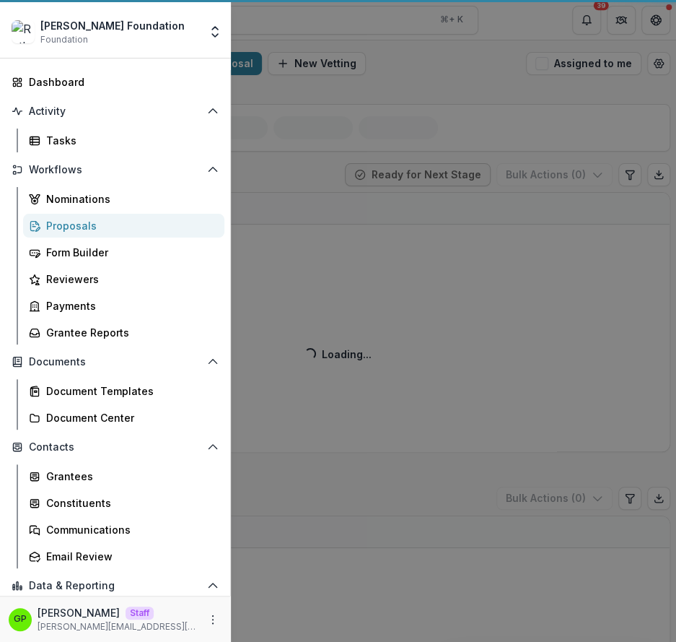
click at [326, 222] on div "Ruthwick Foundation Foundation Aggregate Analysis Foundations Ruthwick Foundati…" at bounding box center [338, 321] width 676 height 642
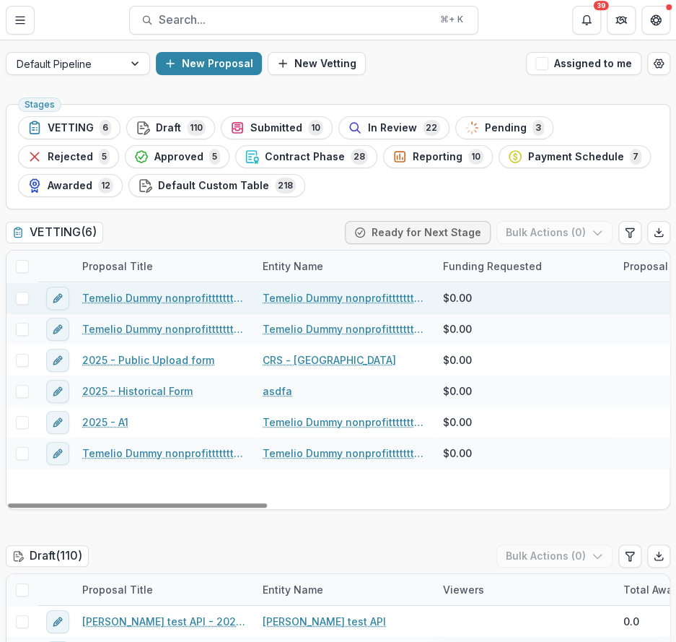
click at [175, 299] on link "Temelio Dummy nonprofittttttttt a4 sda16s5d - 2025 - A1" at bounding box center [163, 297] width 163 height 15
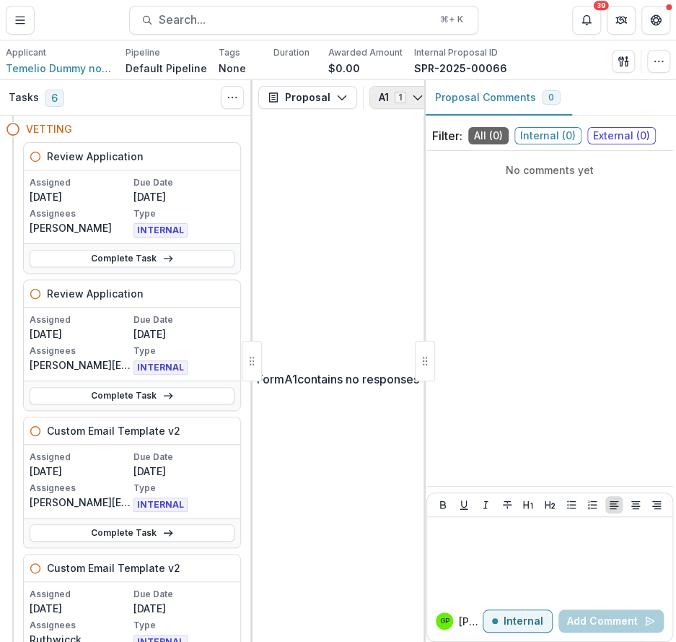
click at [376, 100] on button "A1 1" at bounding box center [402, 97] width 64 height 23
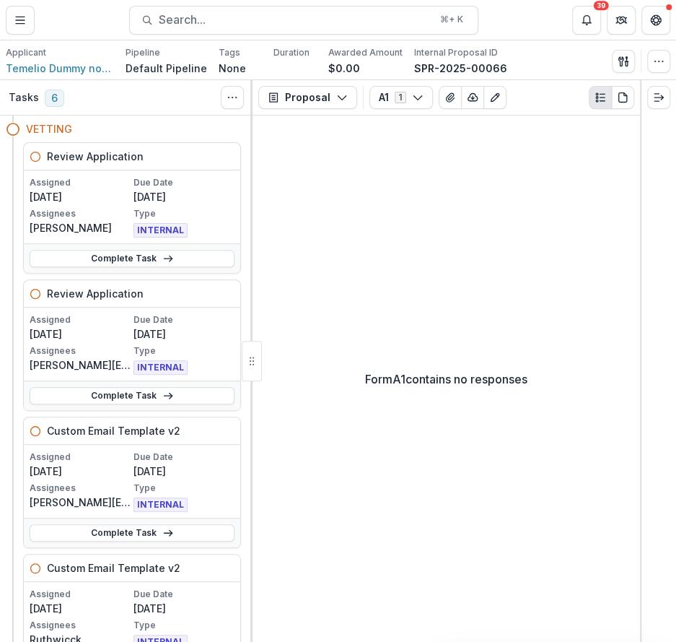
click at [605, 97] on icon "Plaintext view" at bounding box center [601, 98] width 12 height 12
click at [620, 97] on icon "PDF view" at bounding box center [623, 98] width 12 height 12
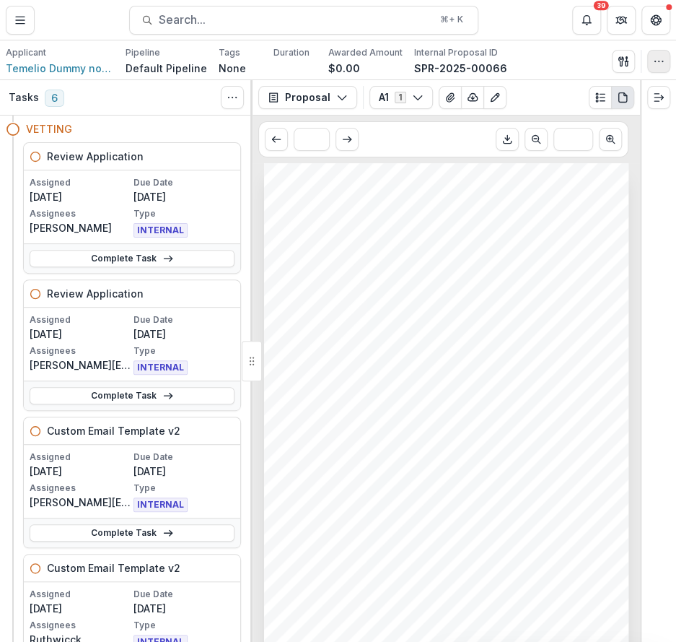
click at [655, 65] on icon "button" at bounding box center [659, 62] width 12 height 12
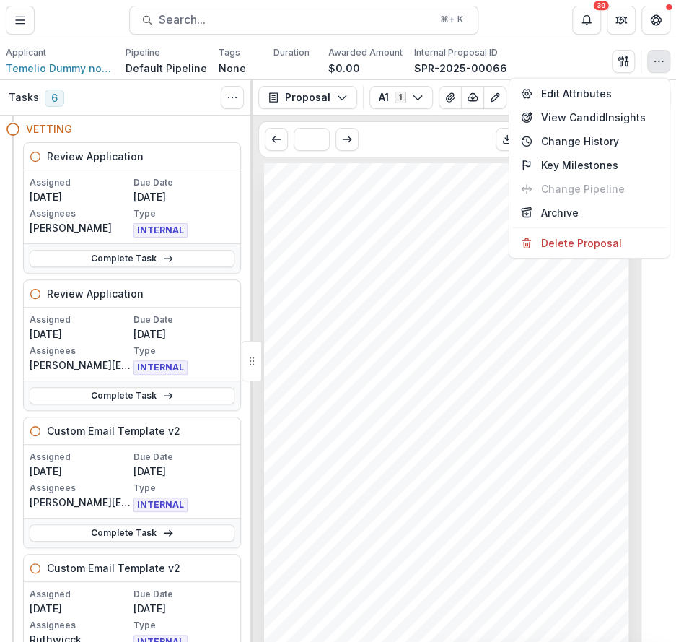
click at [470, 116] on div "* ***" at bounding box center [447, 139] width 388 height 48
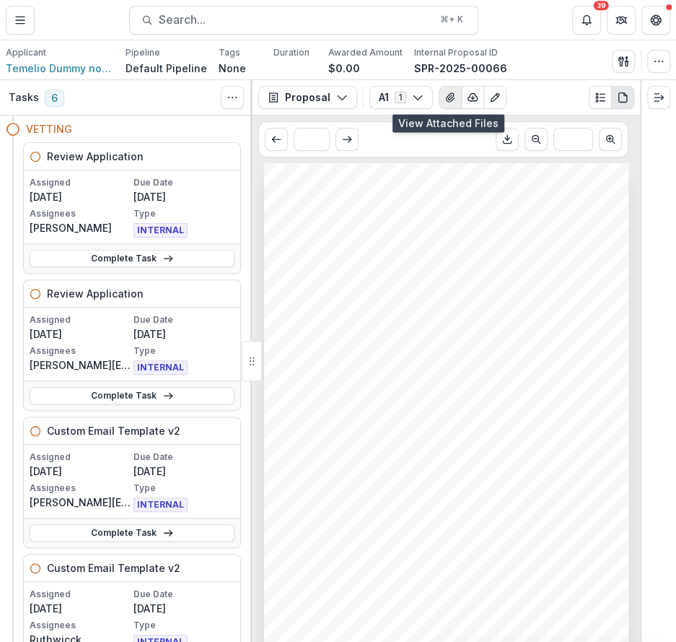
click at [453, 97] on button "View Attached Files" at bounding box center [450, 97] width 23 height 23
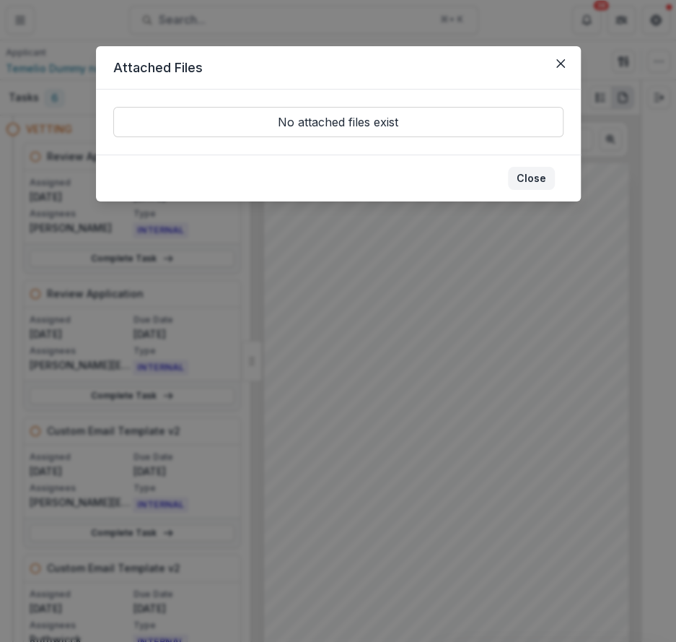
click at [536, 170] on button "Close" at bounding box center [531, 178] width 47 height 23
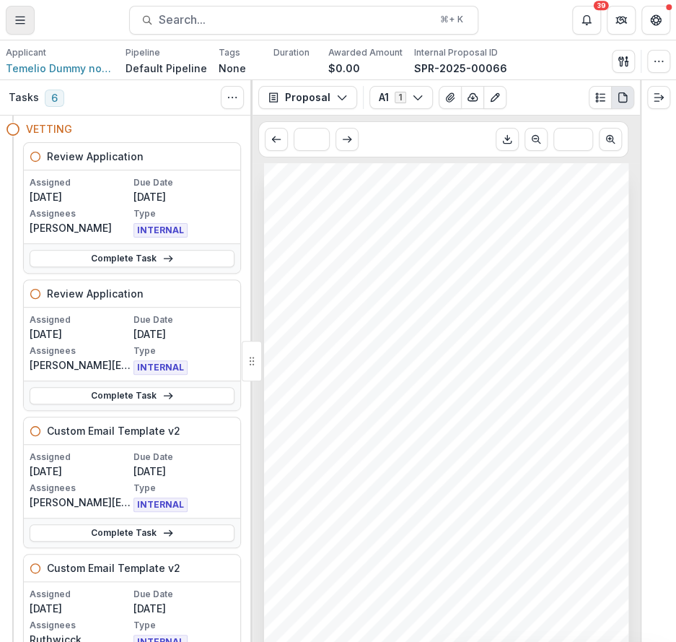
click at [25, 21] on icon "Toggle Menu" at bounding box center [20, 20] width 12 height 12
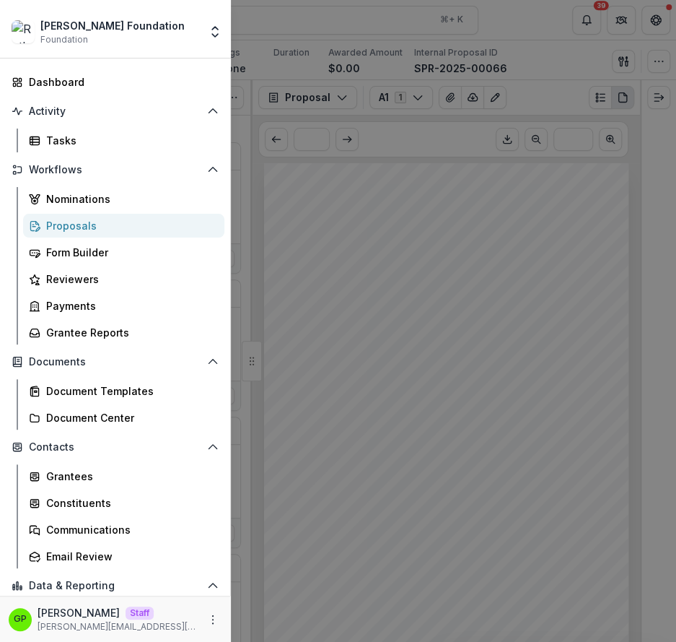
click at [204, 26] on div "Ruthwick Foundation Foundation Aggregate Analysis Foundations Ruthwick Foundati…" at bounding box center [115, 31] width 219 height 29
click at [213, 26] on icon "Open entity switcher" at bounding box center [215, 32] width 14 height 14
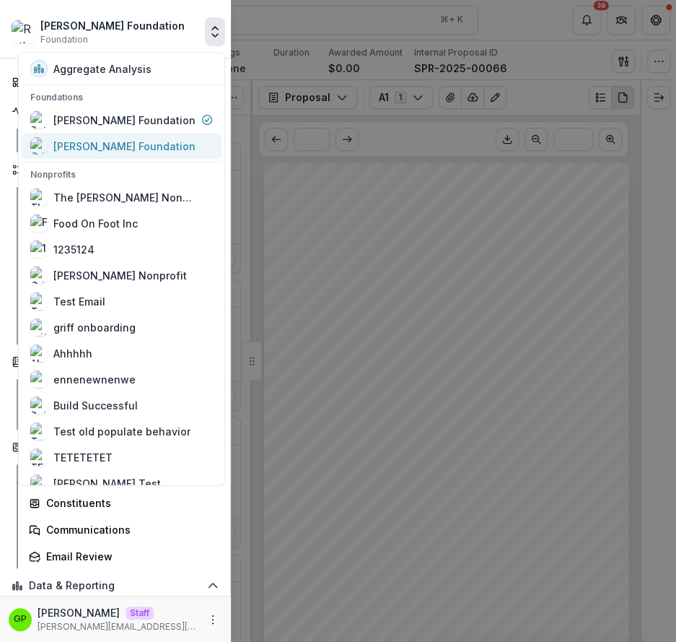
click at [159, 136] on link "[PERSON_NAME] Foundation" at bounding box center [122, 146] width 200 height 26
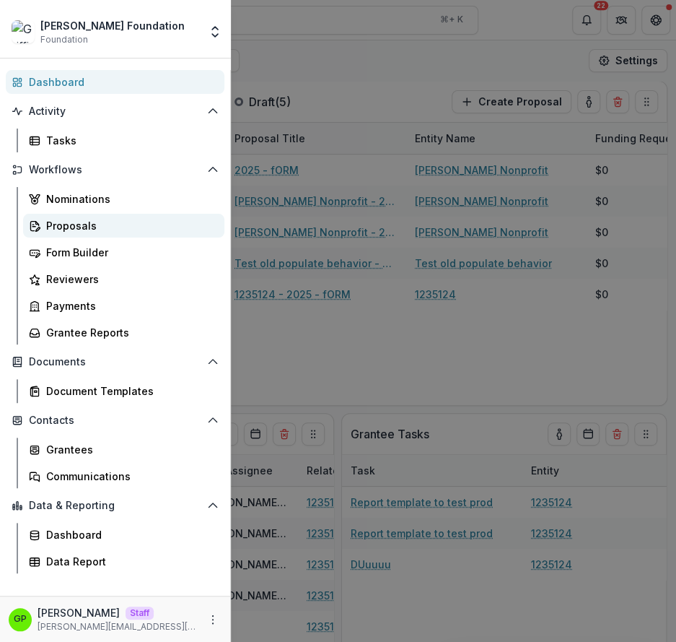
click at [100, 230] on div "Proposals" at bounding box center [129, 225] width 167 height 15
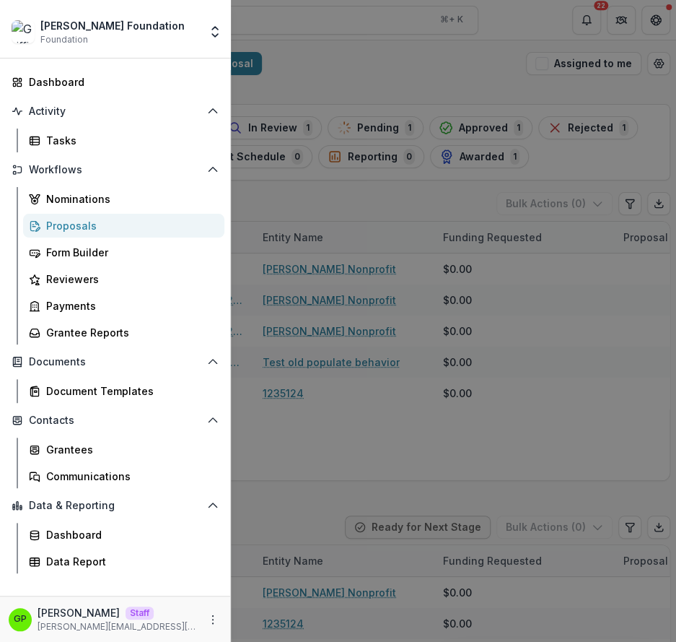
click at [238, 63] on div "Griffin Foundation Foundation Aggregate Analysis Foundations Ruthwick Foundatio…" at bounding box center [338, 321] width 676 height 642
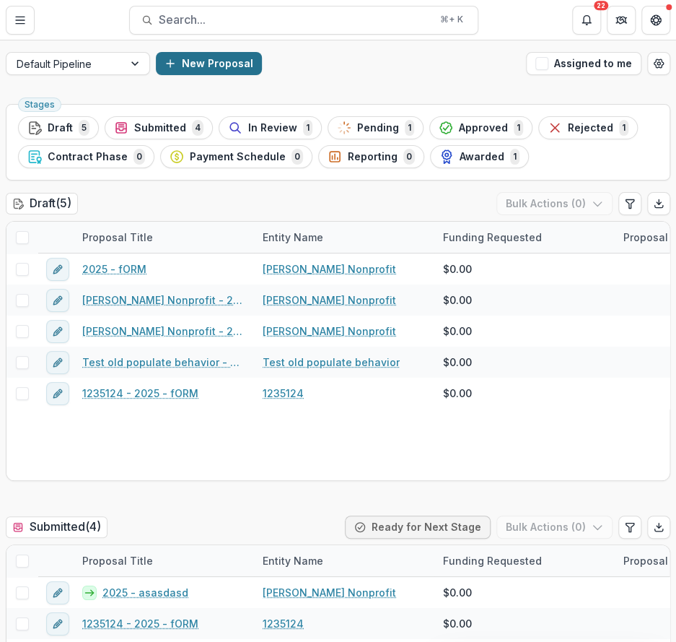
click at [244, 63] on button "New Proposal" at bounding box center [209, 63] width 106 height 23
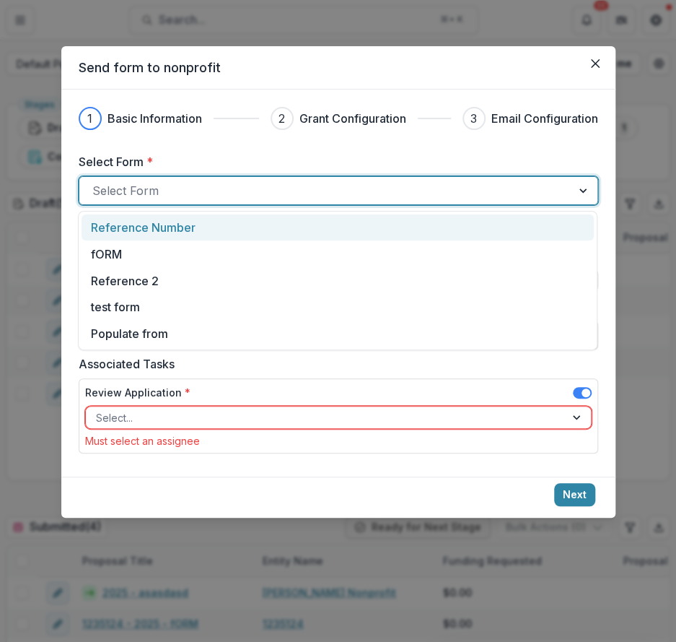
click at [187, 189] on div at bounding box center [325, 190] width 466 height 20
click at [588, 57] on button "Close" at bounding box center [595, 63] width 23 height 23
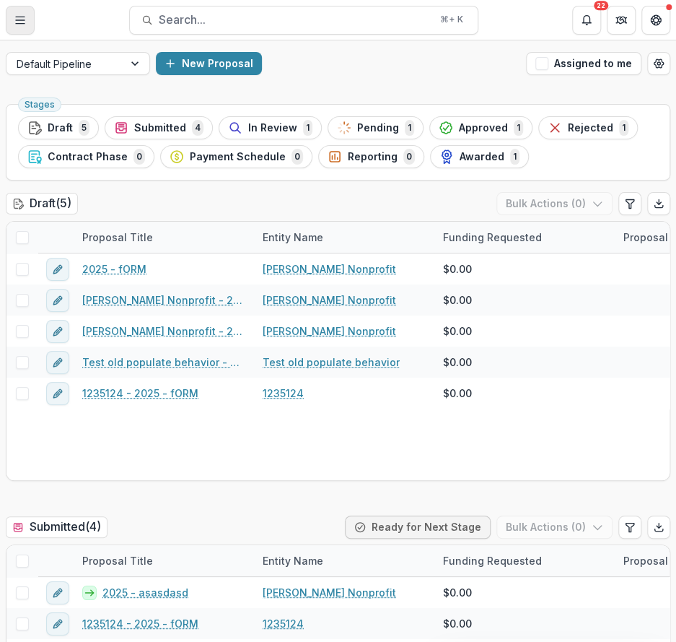
click at [22, 7] on button "Toggle Menu" at bounding box center [20, 20] width 29 height 29
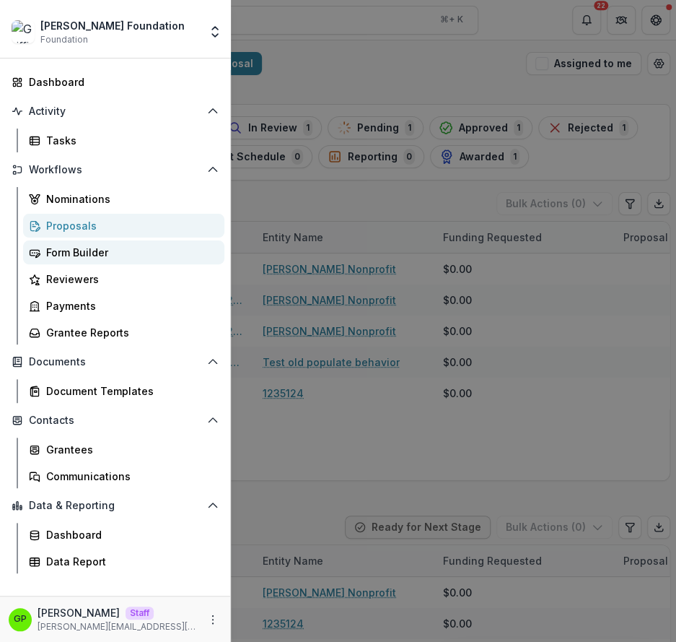
click at [74, 253] on div "Form Builder" at bounding box center [129, 252] width 167 height 15
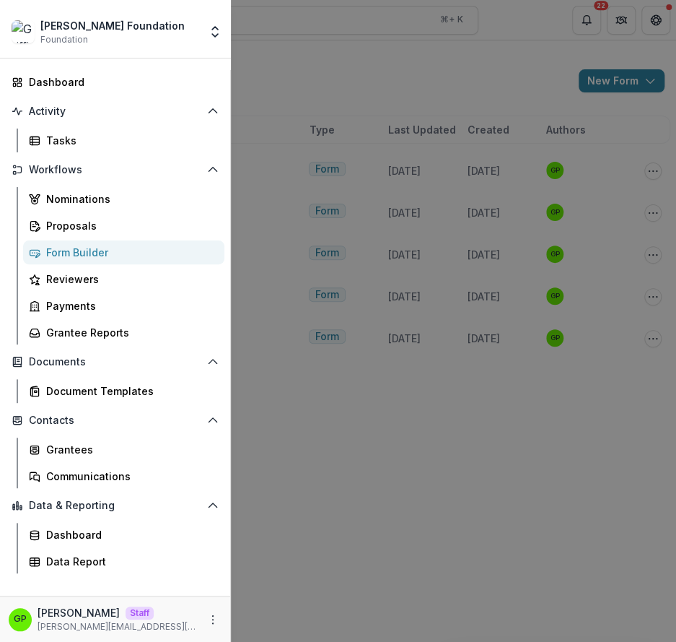
click at [606, 71] on div "Griffin Foundation Foundation Aggregate Analysis Foundations Ruthwick Foundatio…" at bounding box center [338, 321] width 676 height 642
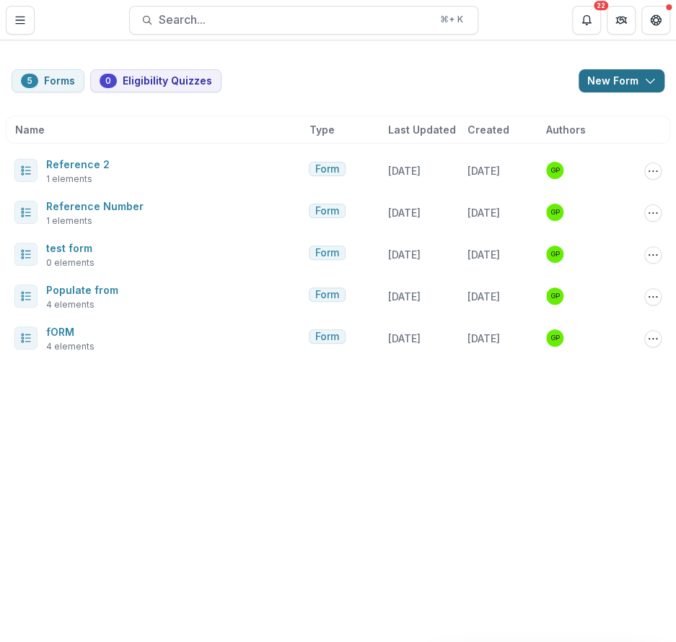
click at [606, 77] on button "New Form" at bounding box center [622, 80] width 86 height 23
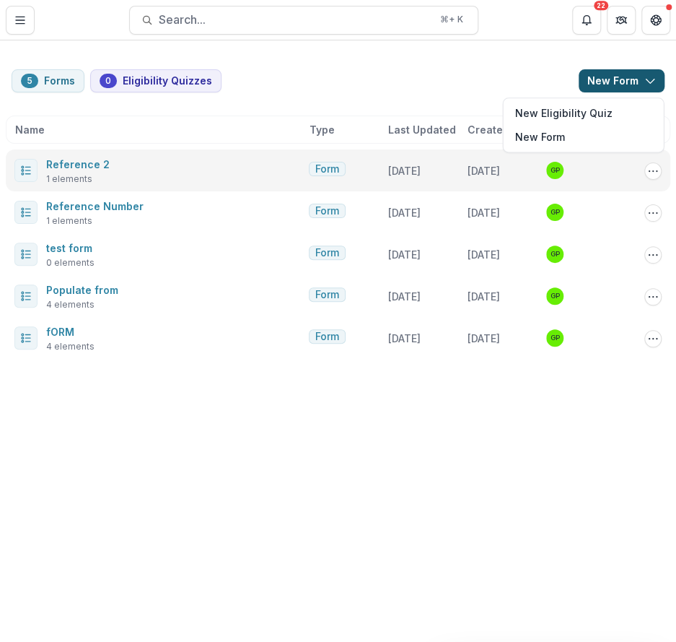
click at [66, 170] on span "Reference 2" at bounding box center [78, 163] width 64 height 17
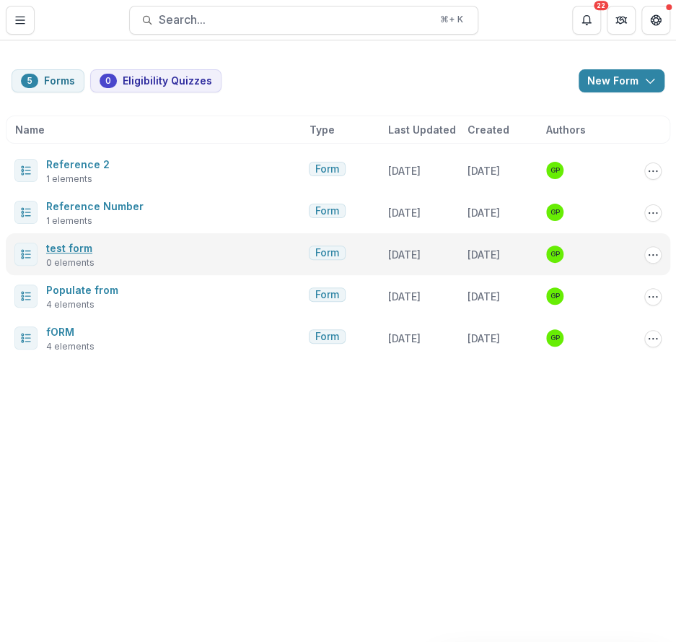
click at [78, 248] on link "test form" at bounding box center [69, 248] width 46 height 12
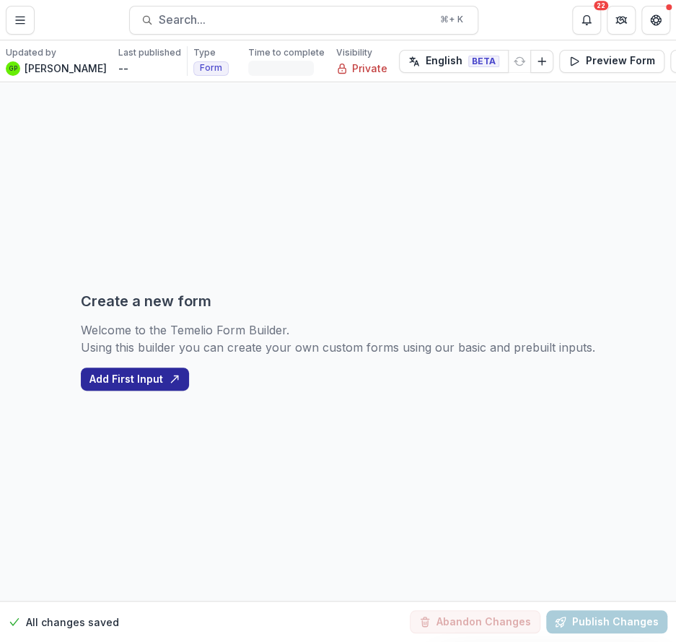
click at [153, 380] on button "Add First Input" at bounding box center [135, 378] width 108 height 23
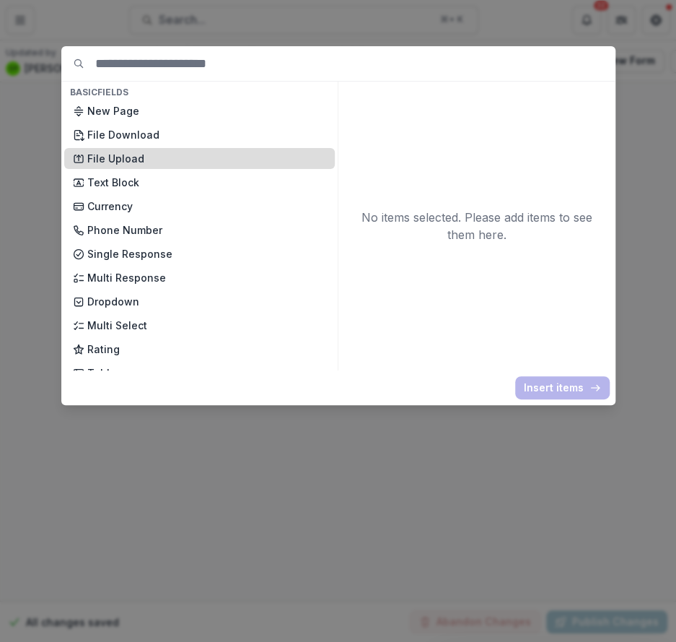
click at [137, 156] on p "File Upload" at bounding box center [206, 158] width 239 height 15
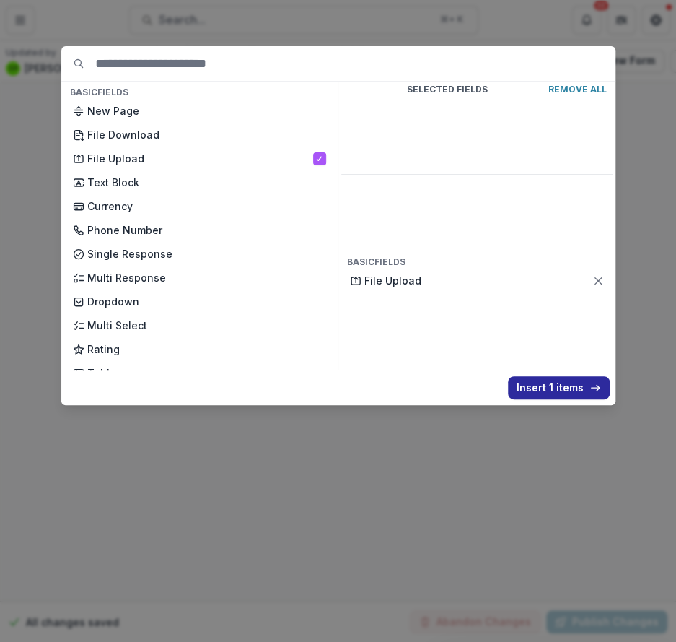
click at [559, 383] on button "Insert 1 items" at bounding box center [559, 387] width 102 height 23
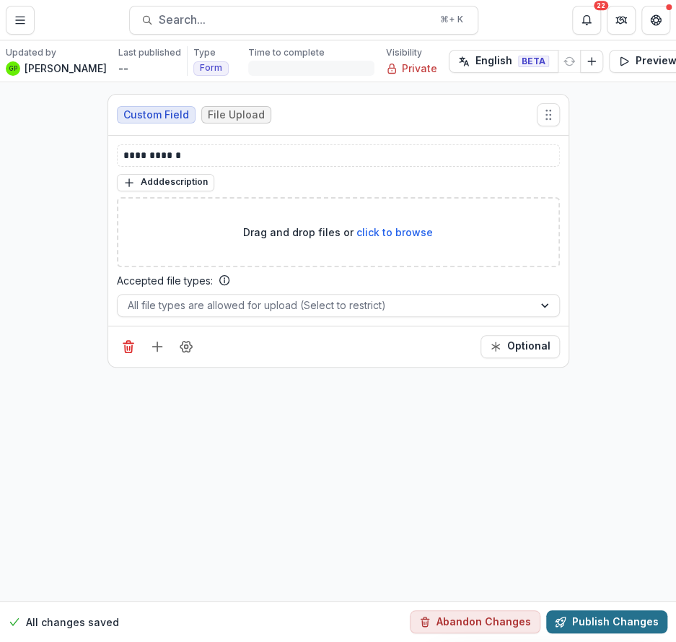
click at [601, 621] on button "Publish Changes" at bounding box center [606, 621] width 121 height 23
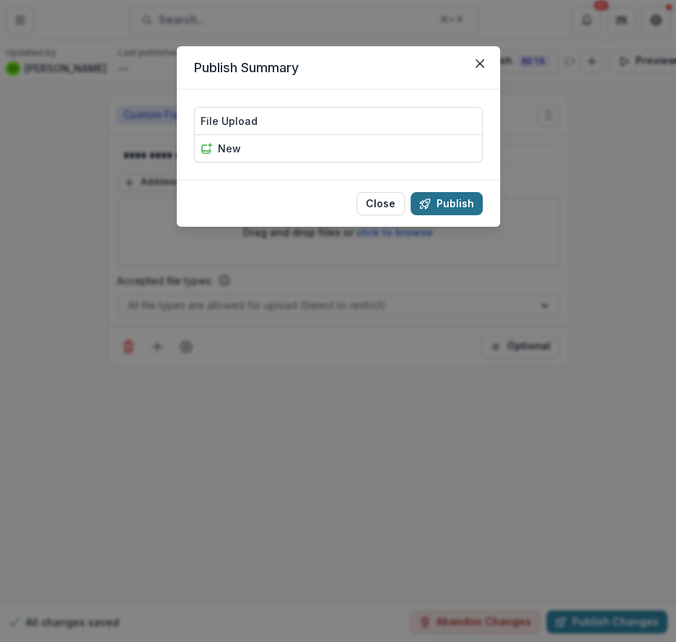
click at [444, 198] on button "Publish" at bounding box center [447, 203] width 72 height 23
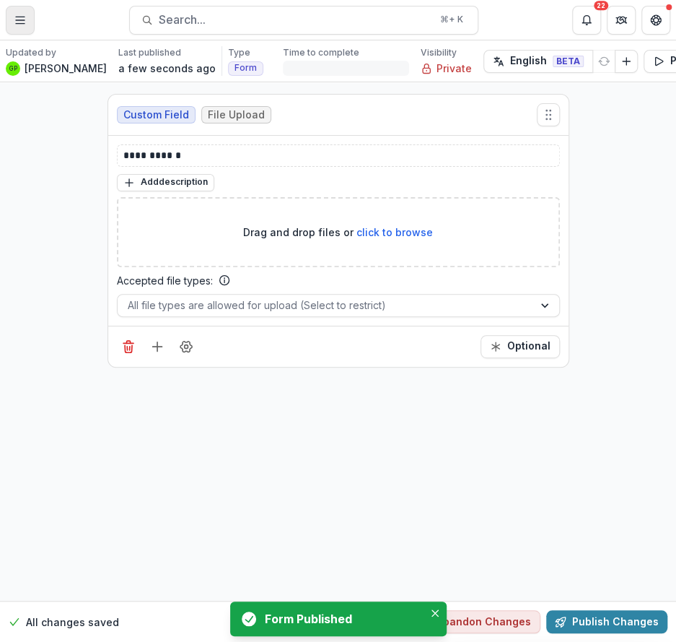
click at [29, 22] on button "Toggle Menu" at bounding box center [20, 20] width 29 height 29
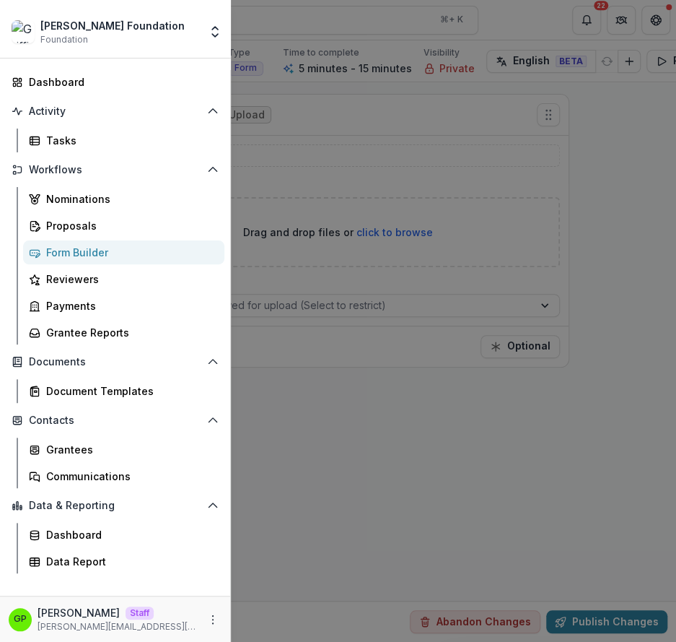
click at [323, 140] on div "Griffin Foundation Foundation Aggregate Analysis Foundations Ruthwick Foundatio…" at bounding box center [338, 321] width 676 height 642
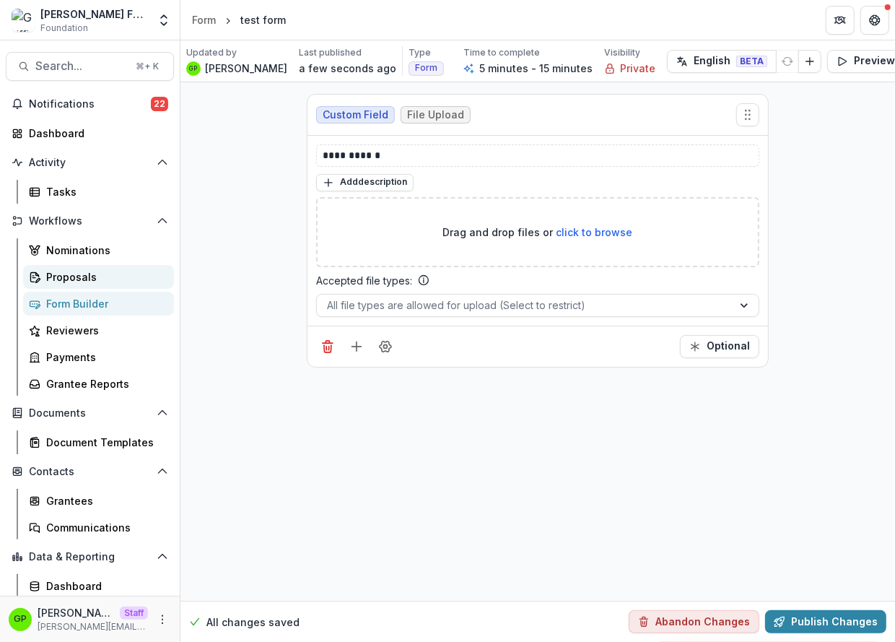
click at [63, 287] on link "Proposals" at bounding box center [98, 277] width 151 height 24
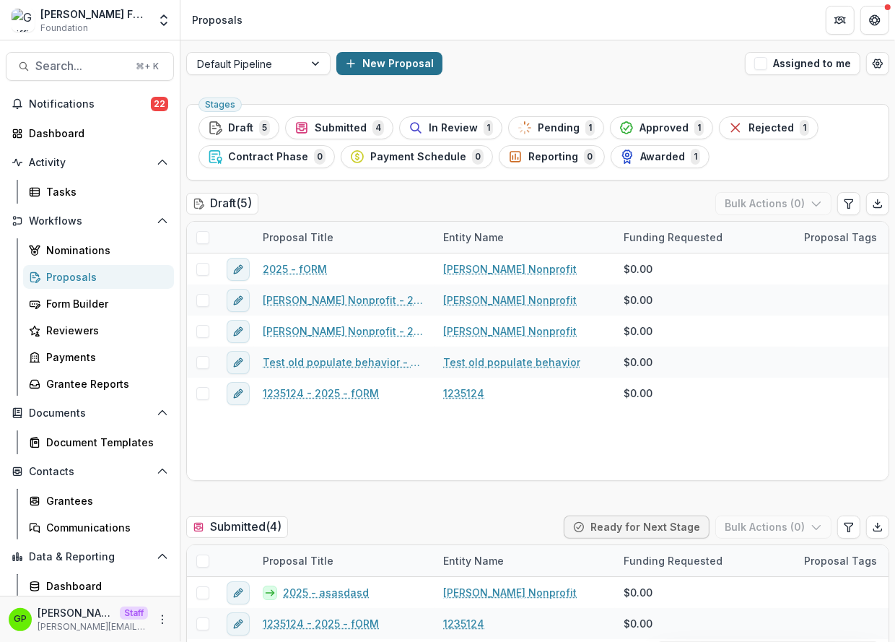
click at [398, 71] on button "New Proposal" at bounding box center [389, 63] width 106 height 23
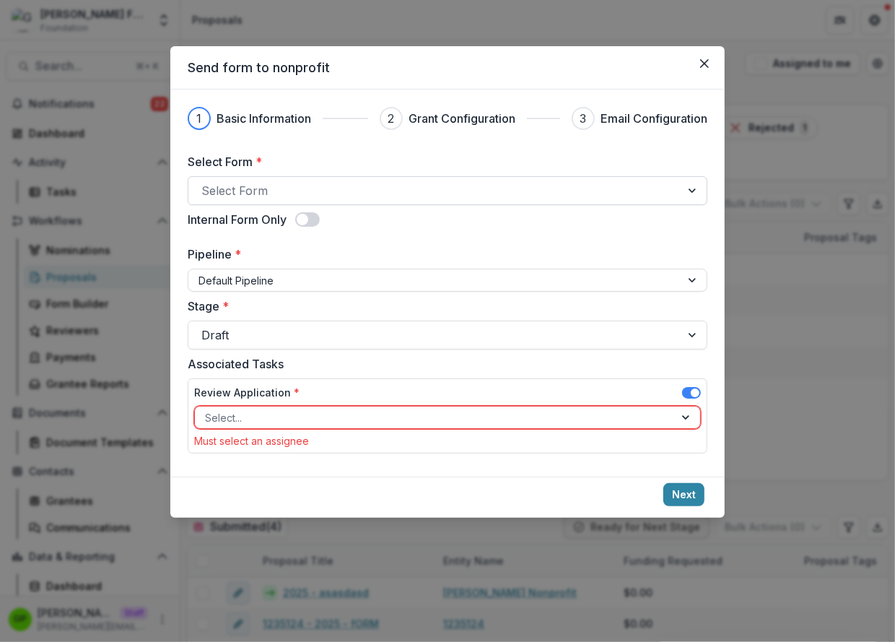
click at [301, 176] on div "Select Form * Select Form" at bounding box center [448, 179] width 520 height 52
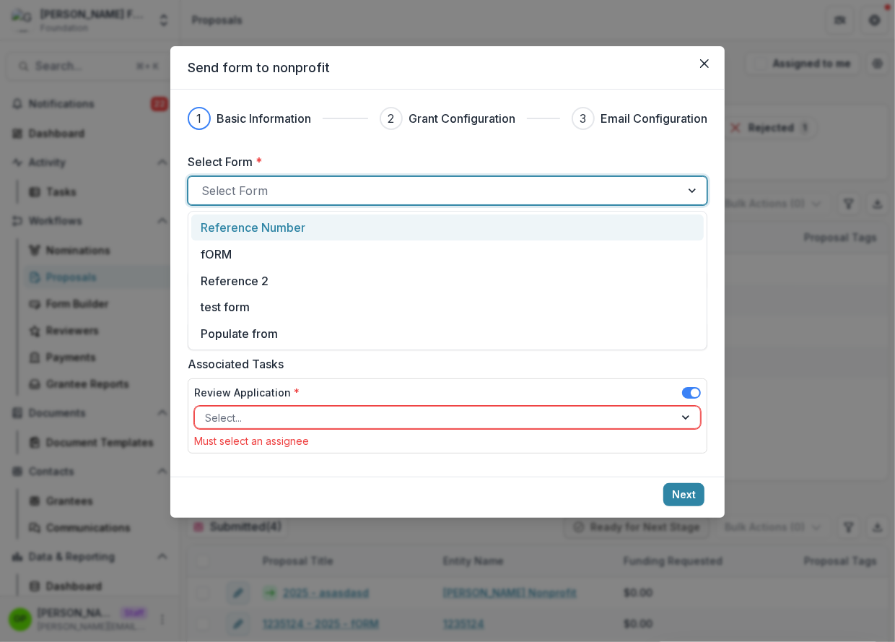
click at [301, 176] on div "Select Form" at bounding box center [448, 190] width 520 height 29
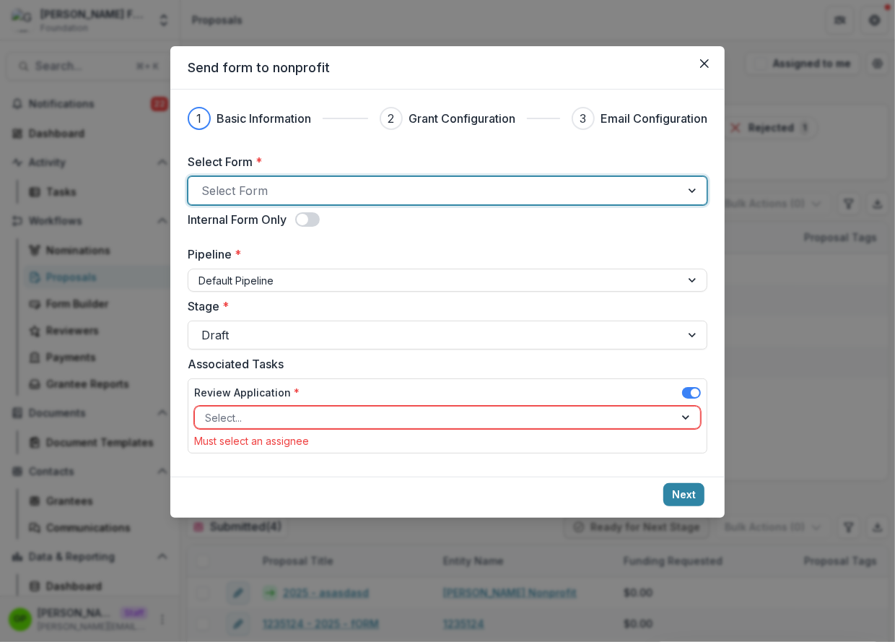
click at [301, 185] on div at bounding box center [434, 190] width 466 height 20
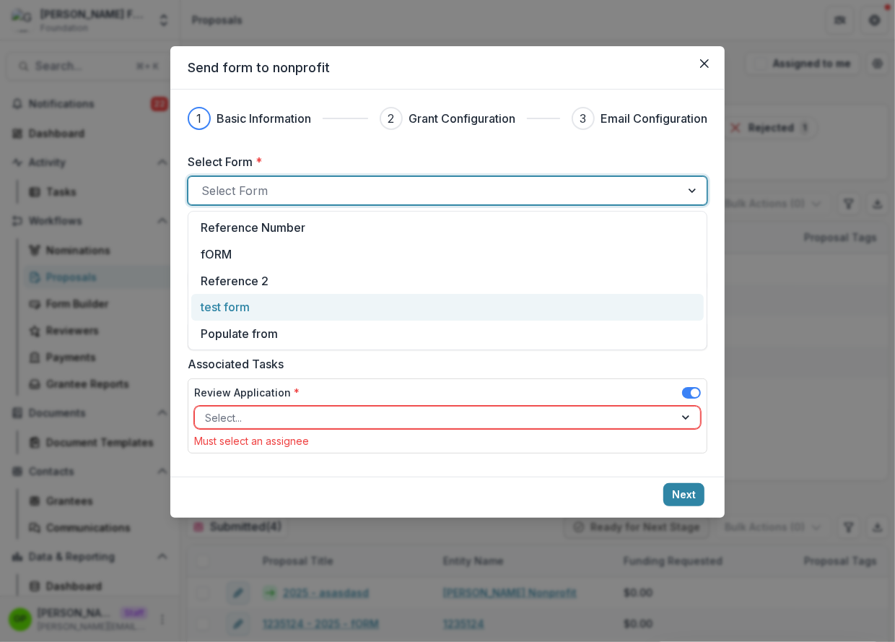
click at [245, 305] on p "test form" at bounding box center [225, 306] width 49 height 17
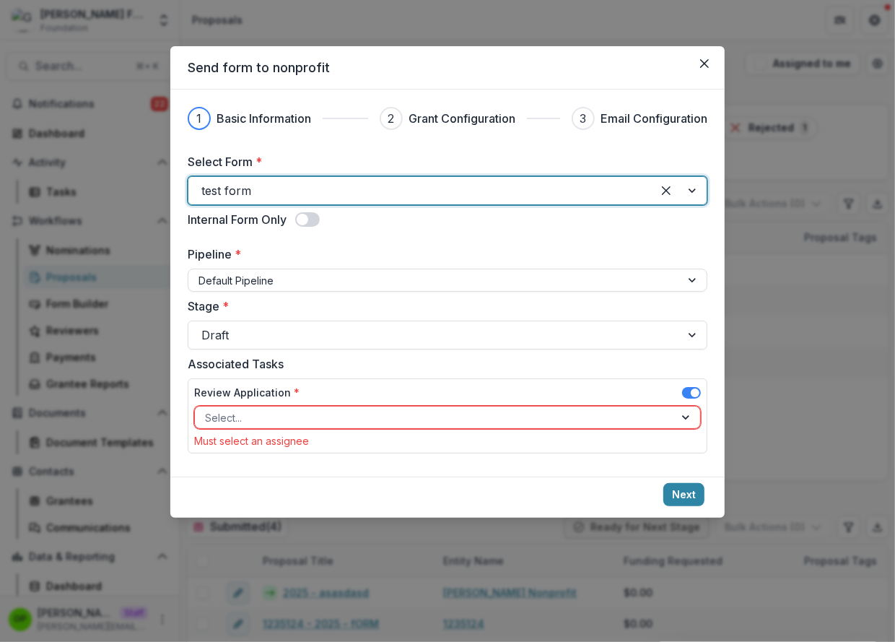
click at [676, 391] on span at bounding box center [691, 393] width 19 height 12
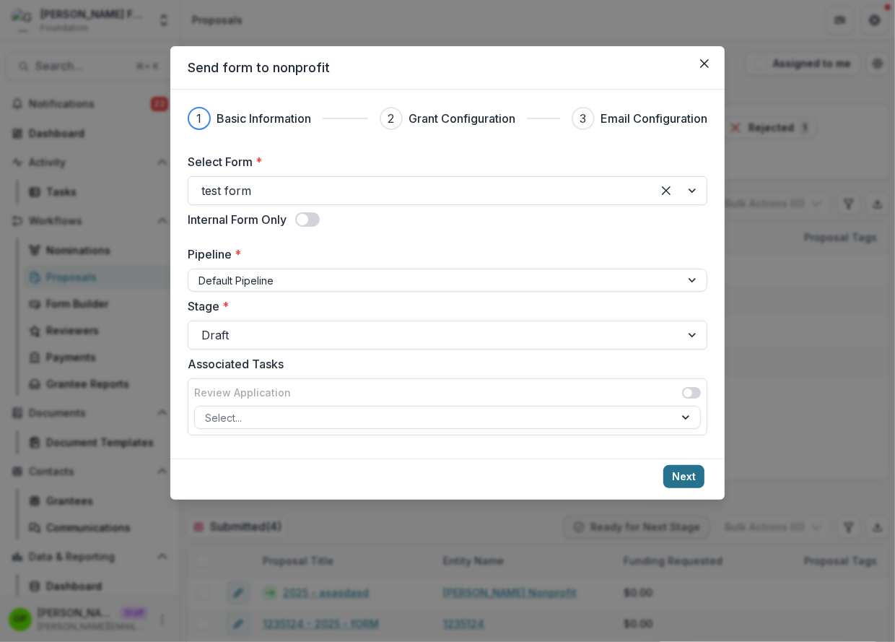
click at [676, 484] on button "Next" at bounding box center [683, 476] width 41 height 23
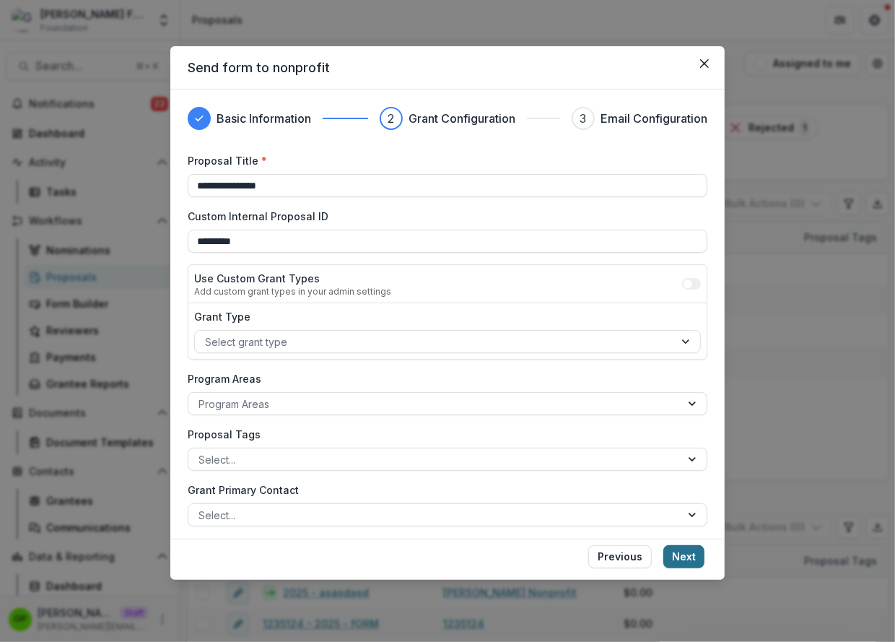
click at [676, 552] on button "Next" at bounding box center [683, 556] width 41 height 23
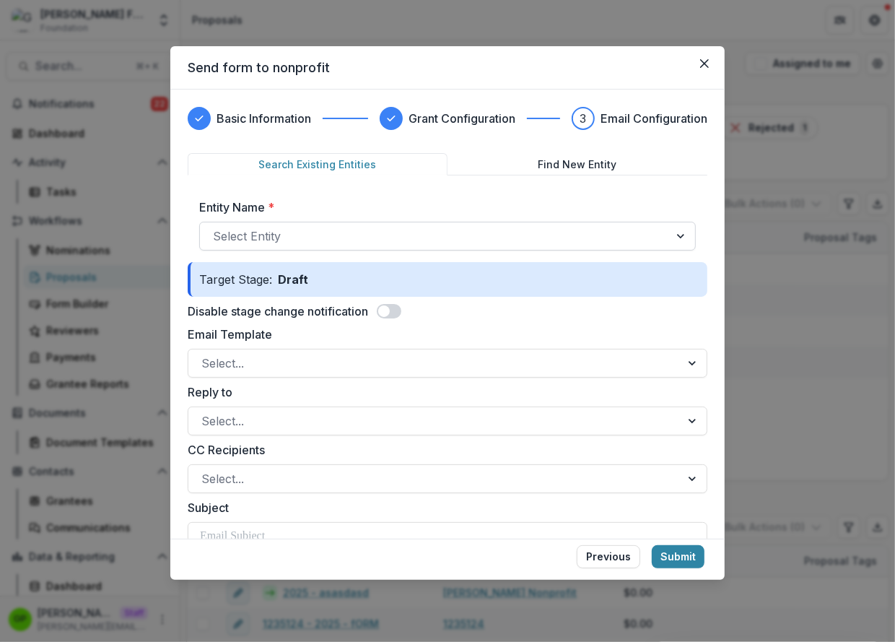
click at [293, 220] on div "Entity Name * Select Entity" at bounding box center [447, 224] width 497 height 52
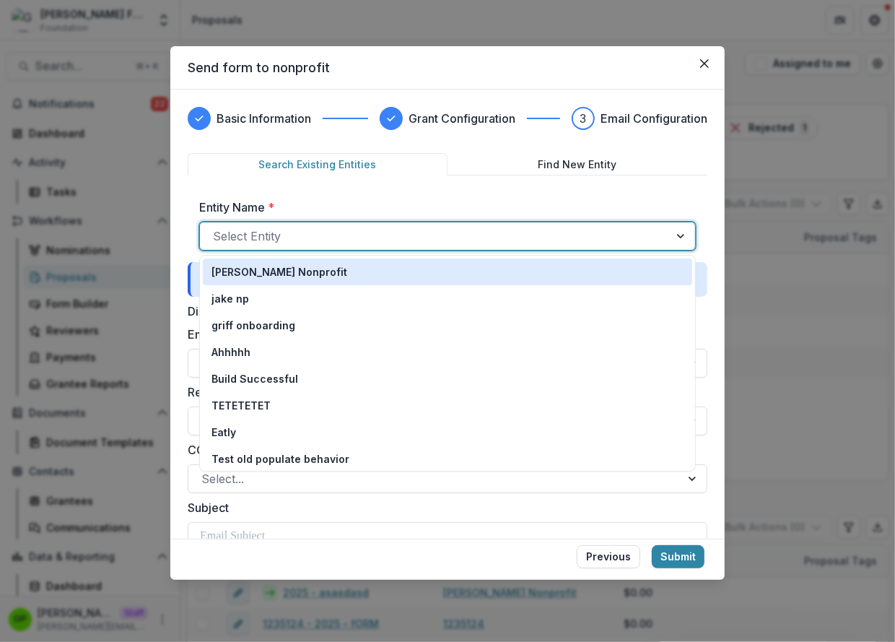
click at [293, 229] on div at bounding box center [434, 236] width 443 height 20
click at [271, 273] on p "[PERSON_NAME] Nonprofit" at bounding box center [279, 271] width 136 height 15
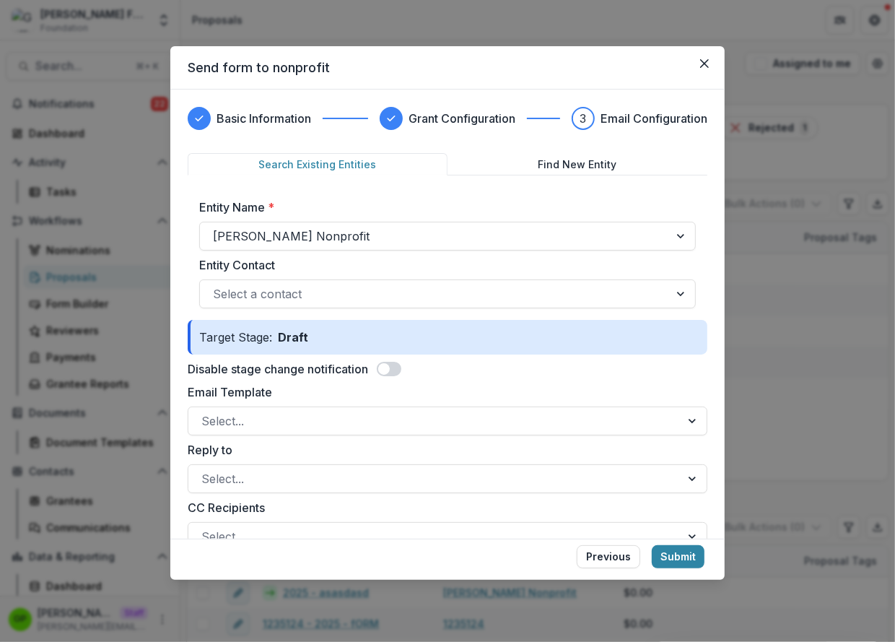
drag, startPoint x: 691, startPoint y: 553, endPoint x: 537, endPoint y: 319, distance: 279.8
click at [537, 319] on form "Basic Information Grant Configuration 3 Email Configuration Search Existing Ent…" at bounding box center [447, 334] width 554 height 490
drag, startPoint x: 537, startPoint y: 319, endPoint x: 525, endPoint y: 307, distance: 17.4
click at [525, 320] on div "Target Stage: Draft" at bounding box center [448, 337] width 520 height 35
click at [525, 307] on div "Select a contact" at bounding box center [447, 293] width 497 height 29
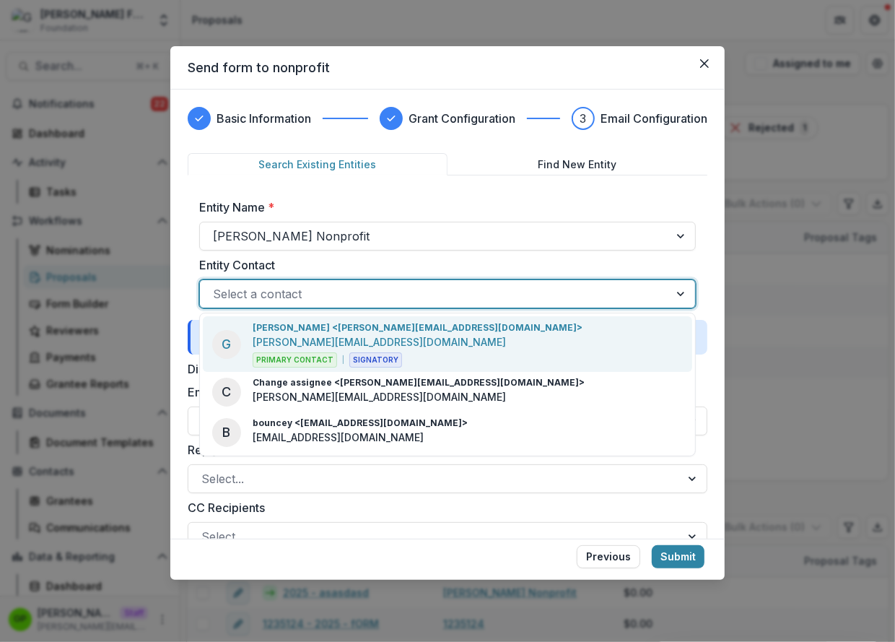
click at [408, 334] on div "Griffin perry <griffin@trytemelio.com> griffin@trytemelio.com Primary Contact S…" at bounding box center [418, 344] width 330 height 46
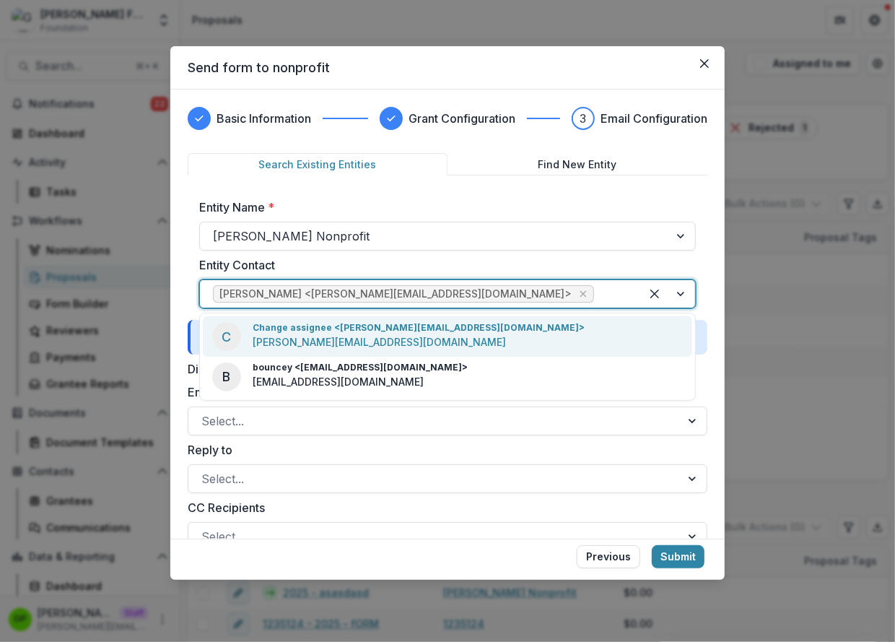
click at [597, 302] on div at bounding box center [612, 294] width 30 height 20
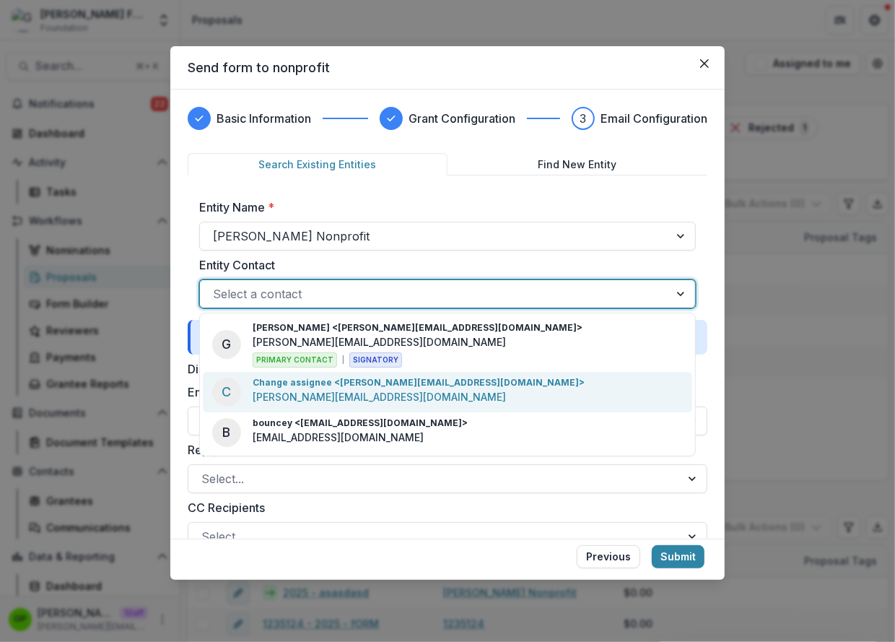
click at [596, 300] on div at bounding box center [434, 294] width 443 height 20
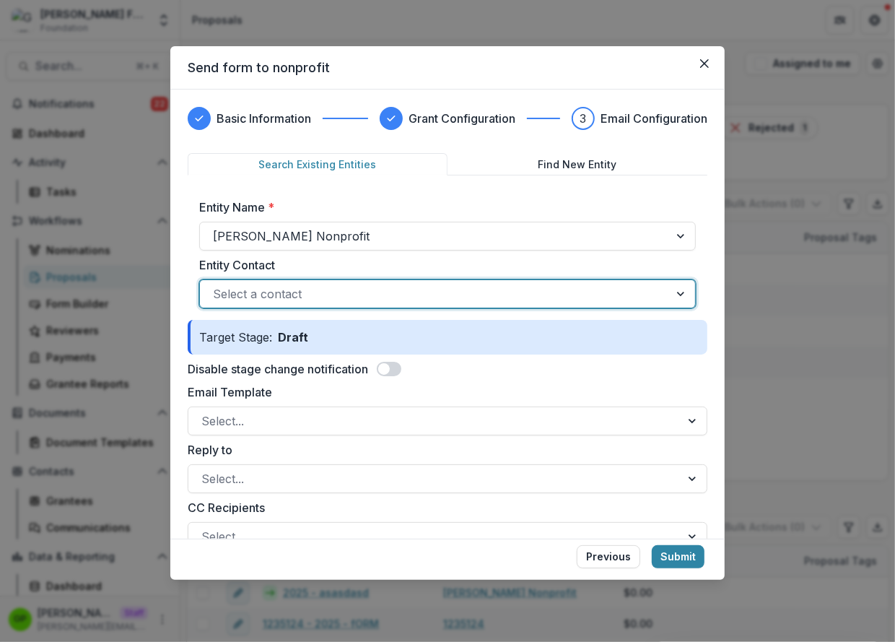
click at [596, 300] on div at bounding box center [434, 294] width 443 height 20
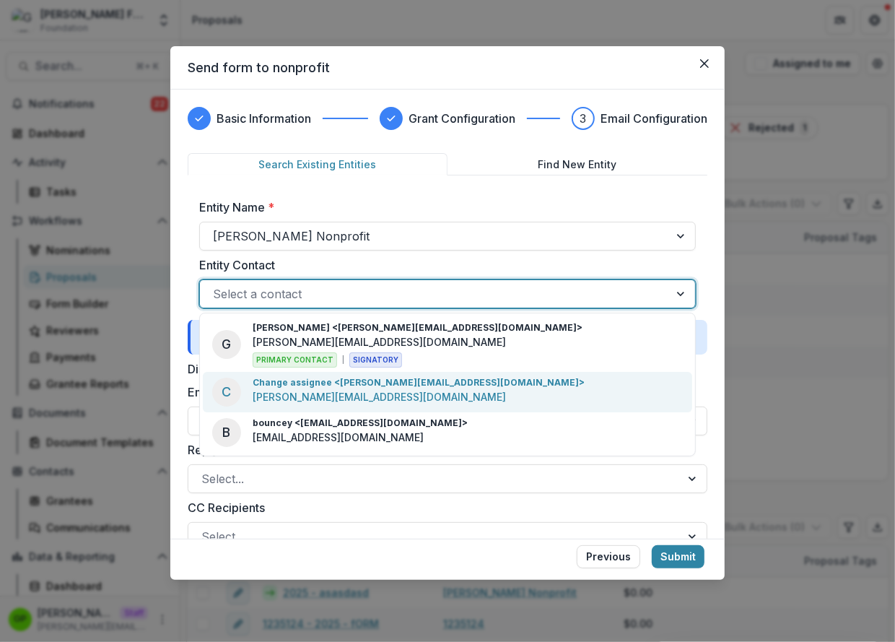
click at [434, 385] on p "Change assignee <griffin+change@trytemelio.com>" at bounding box center [419, 382] width 332 height 13
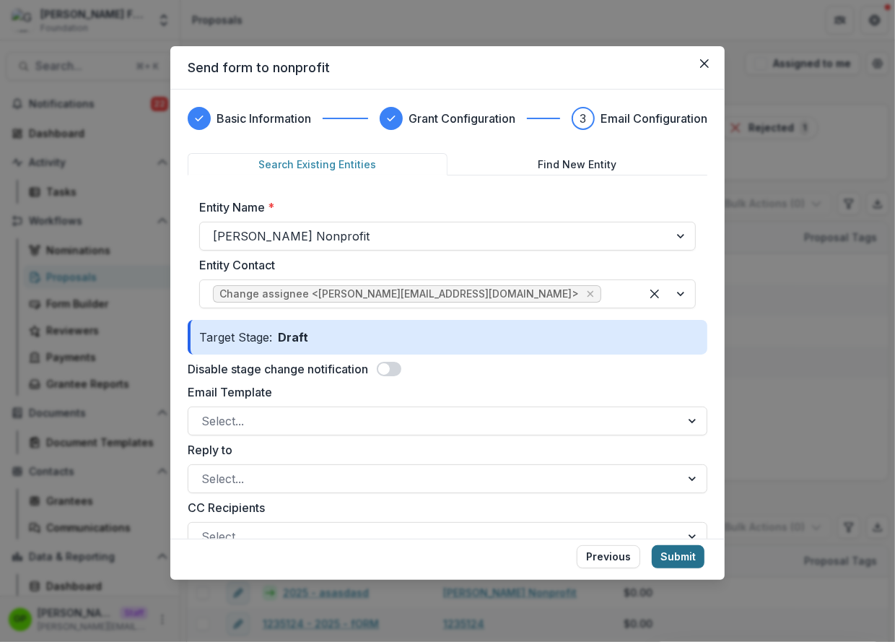
click at [676, 552] on button "Submit" at bounding box center [678, 556] width 53 height 23
click at [390, 362] on span at bounding box center [389, 369] width 25 height 14
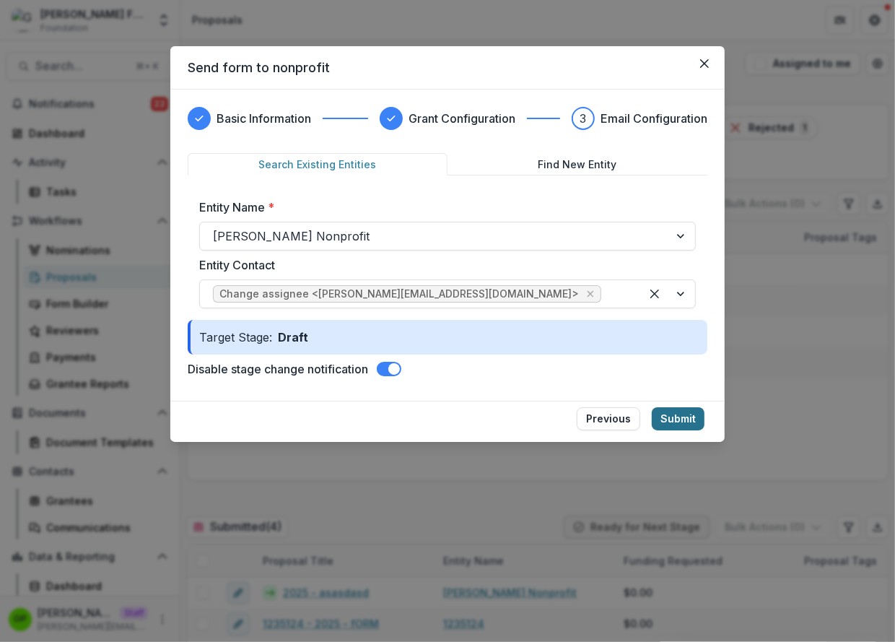
click at [670, 408] on button "Submit" at bounding box center [678, 418] width 53 height 23
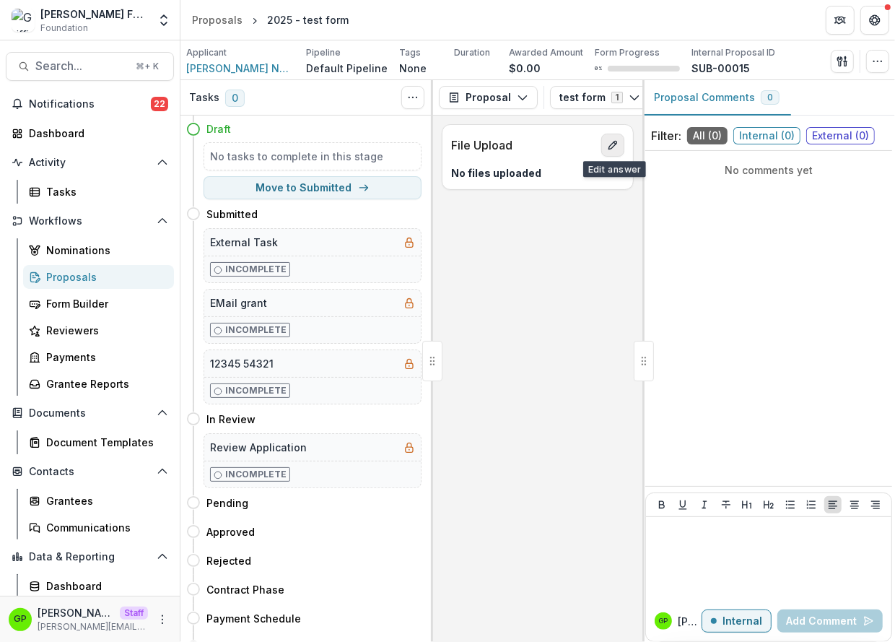
click at [608, 146] on icon "edit" at bounding box center [613, 145] width 12 height 12
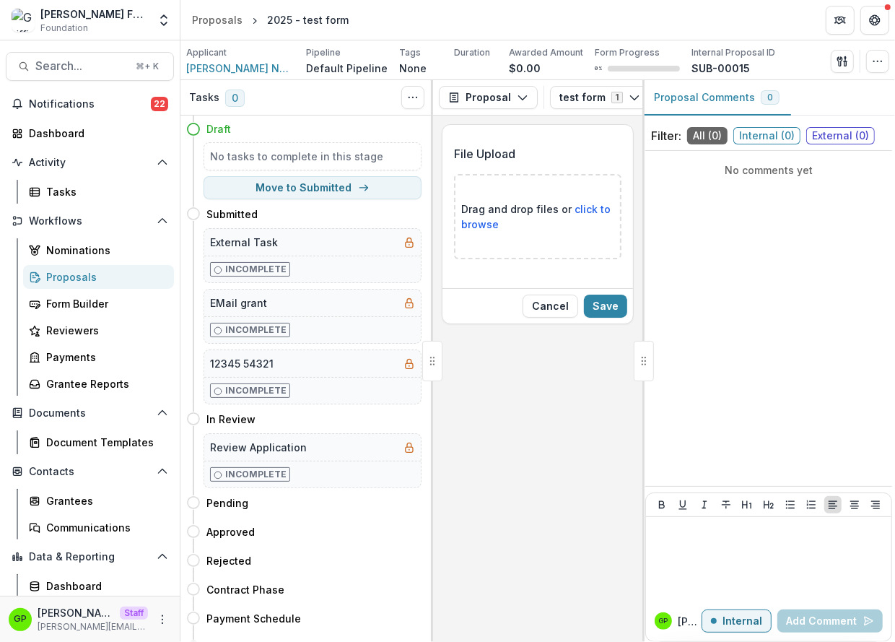
click at [517, 219] on p "Drag and drop files or click to browse" at bounding box center [537, 216] width 153 height 30
type input "**********"
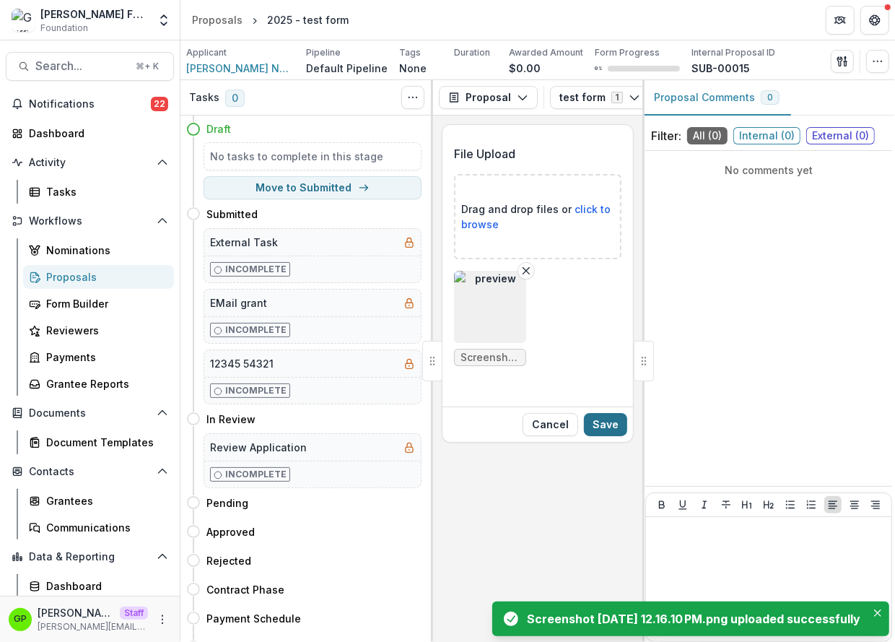
click at [606, 420] on button "Save" at bounding box center [605, 424] width 43 height 23
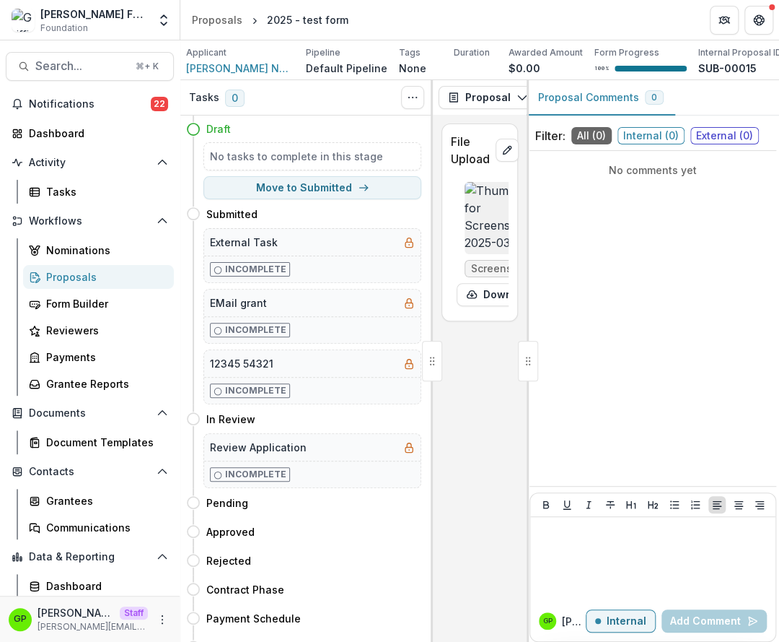
click at [528, 255] on div at bounding box center [528, 360] width 2 height 561
